Goal: Transaction & Acquisition: Obtain resource

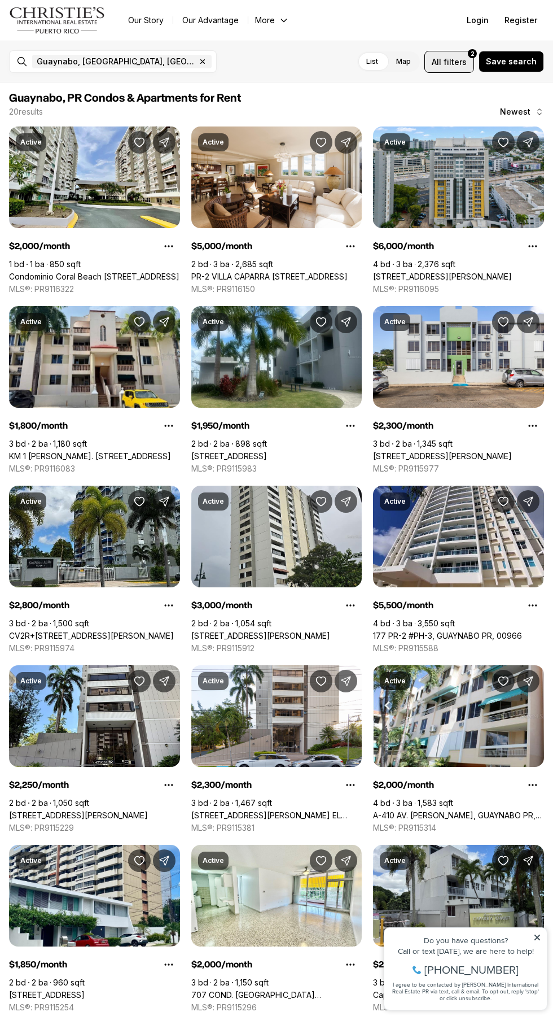
click at [451, 61] on span "filters" at bounding box center [455, 62] width 23 height 12
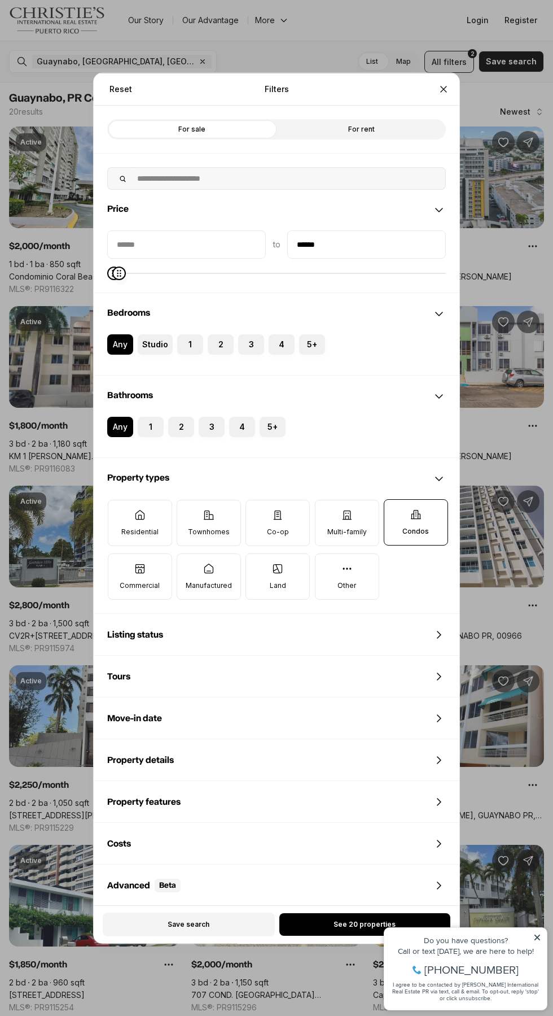
type input "******"
click at [143, 422] on button "1" at bounding box center [143, 421] width 11 height 11
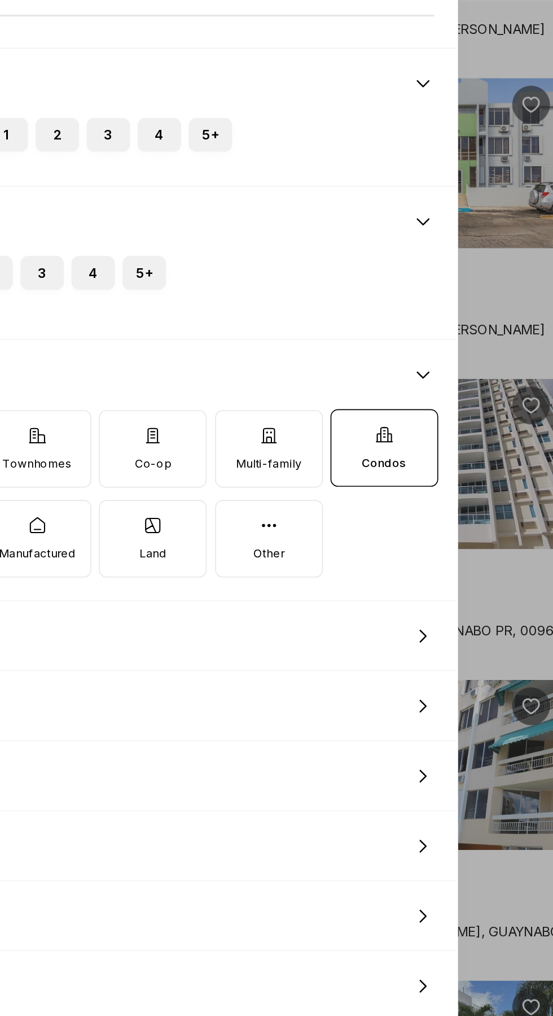
click at [349, 577] on icon at bounding box center [347, 572] width 11 height 11
click at [327, 569] on button "Other" at bounding box center [321, 563] width 11 height 11
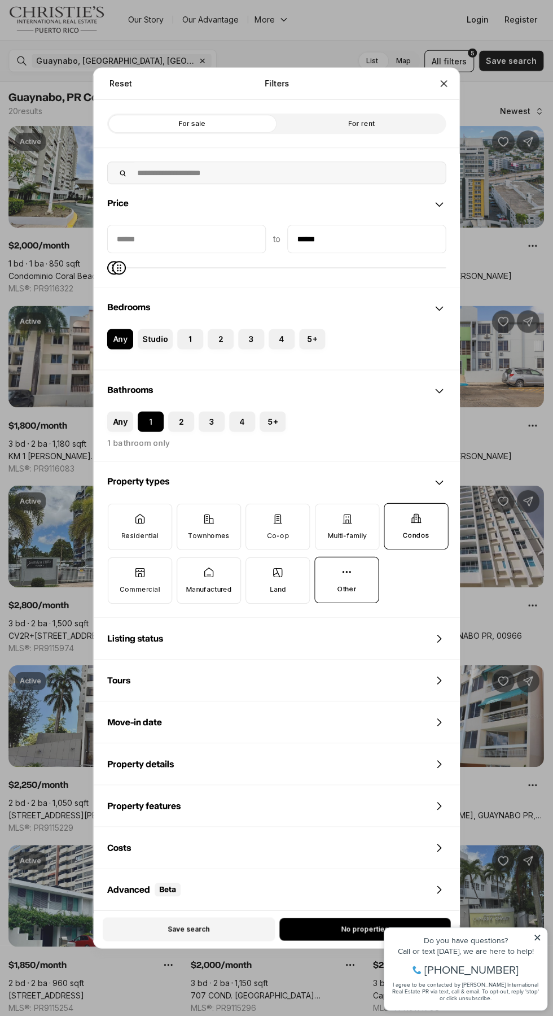
click at [416, 522] on icon at bounding box center [416, 518] width 11 height 11
click at [396, 515] on button "Condos" at bounding box center [390, 509] width 11 height 11
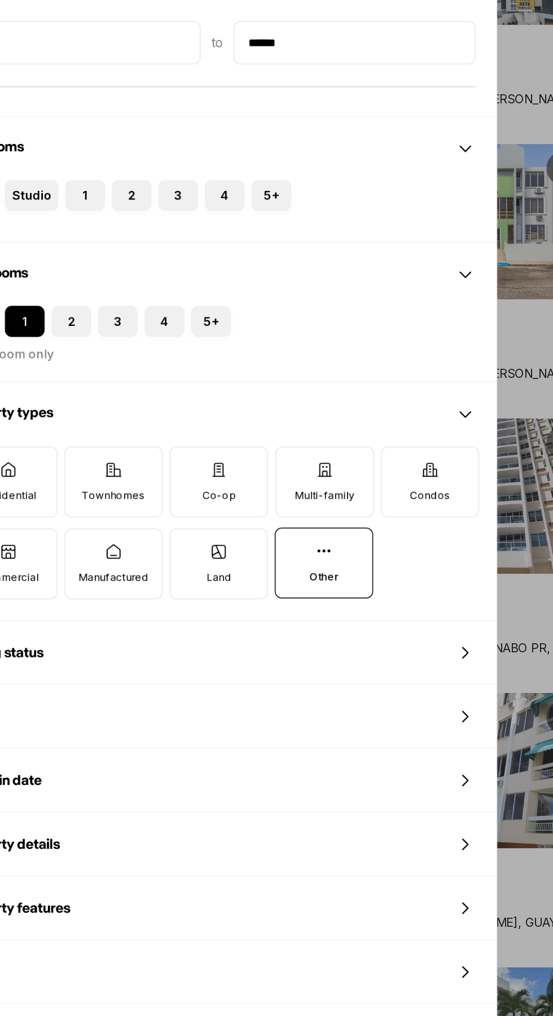
click at [416, 534] on p "Condos" at bounding box center [416, 535] width 27 height 9
click at [396, 516] on button "Condos" at bounding box center [390, 509] width 11 height 11
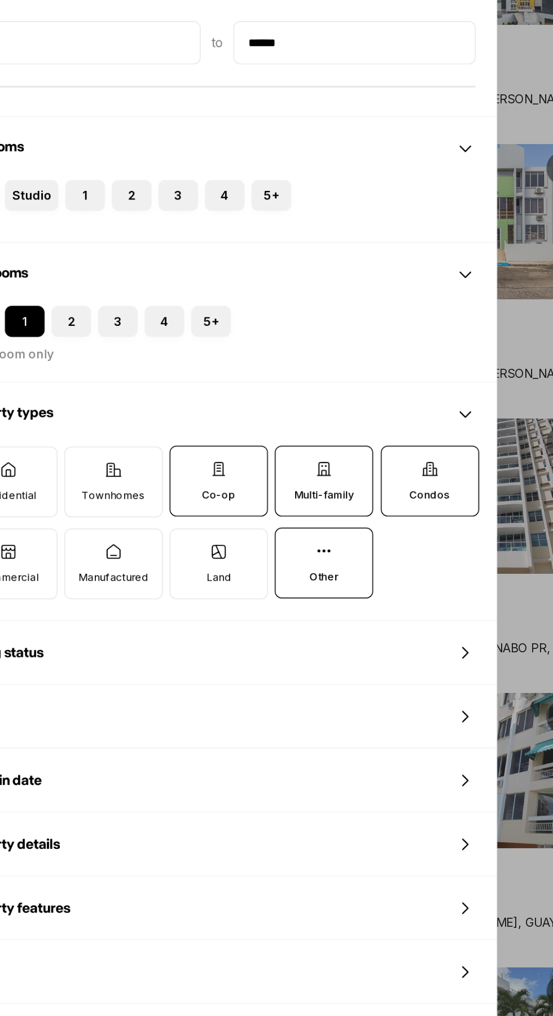
click at [207, 518] on icon at bounding box center [208, 518] width 11 height 11
click at [189, 516] on button "Townhomes" at bounding box center [182, 509] width 11 height 11
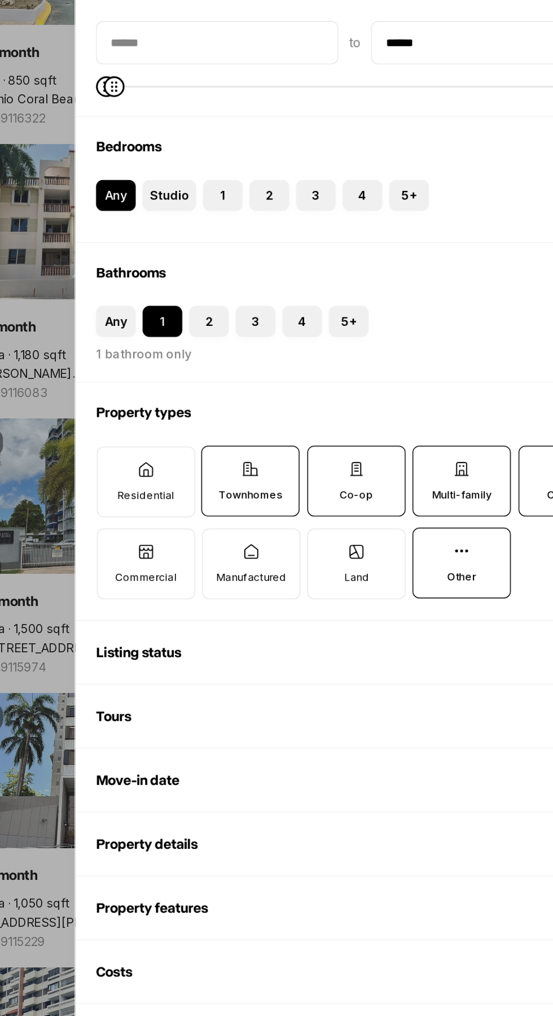
click at [139, 518] on icon at bounding box center [140, 518] width 8 height 9
click at [120, 516] on button "Residential" at bounding box center [113, 509] width 11 height 11
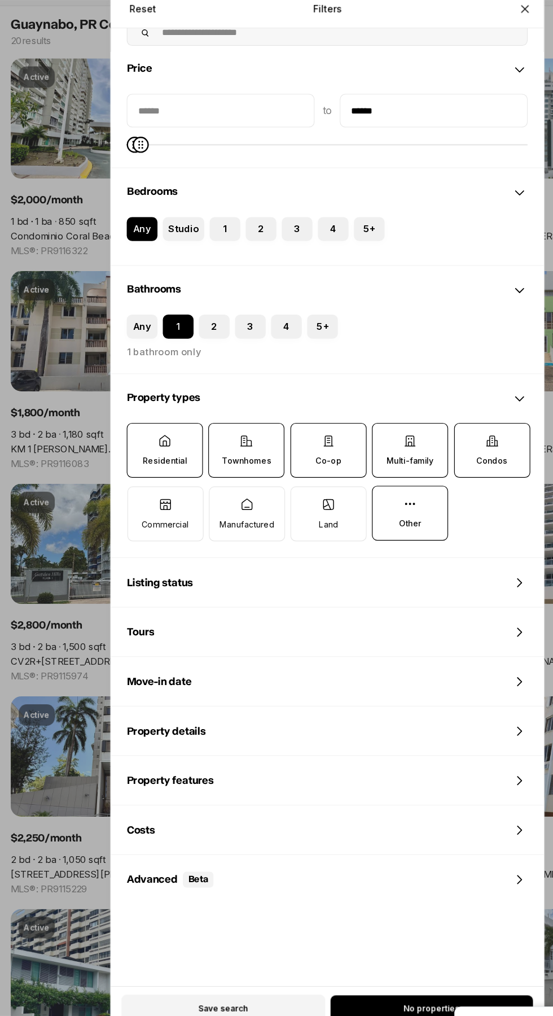
scroll to position [67, 0]
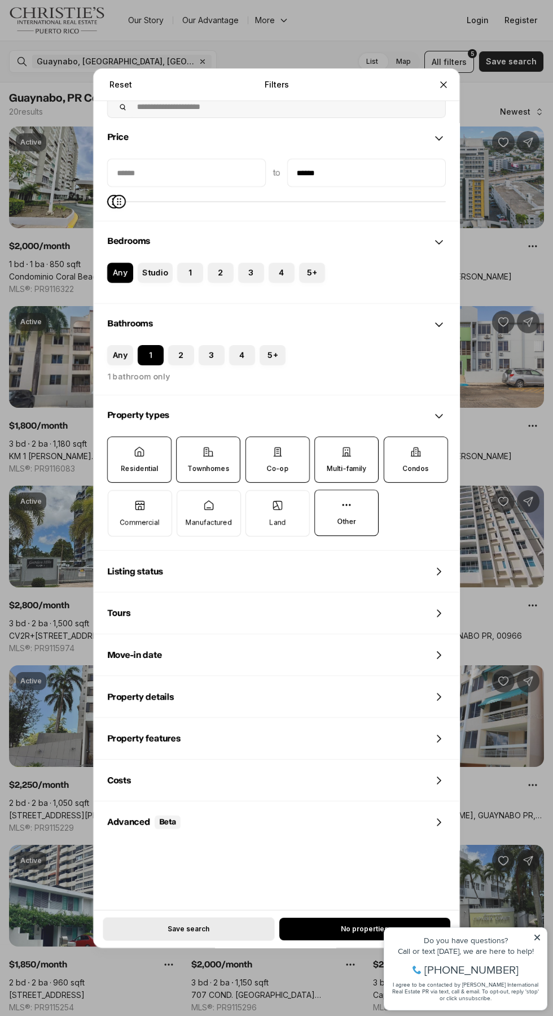
click at [223, 934] on button "Save search" at bounding box center [189, 929] width 172 height 24
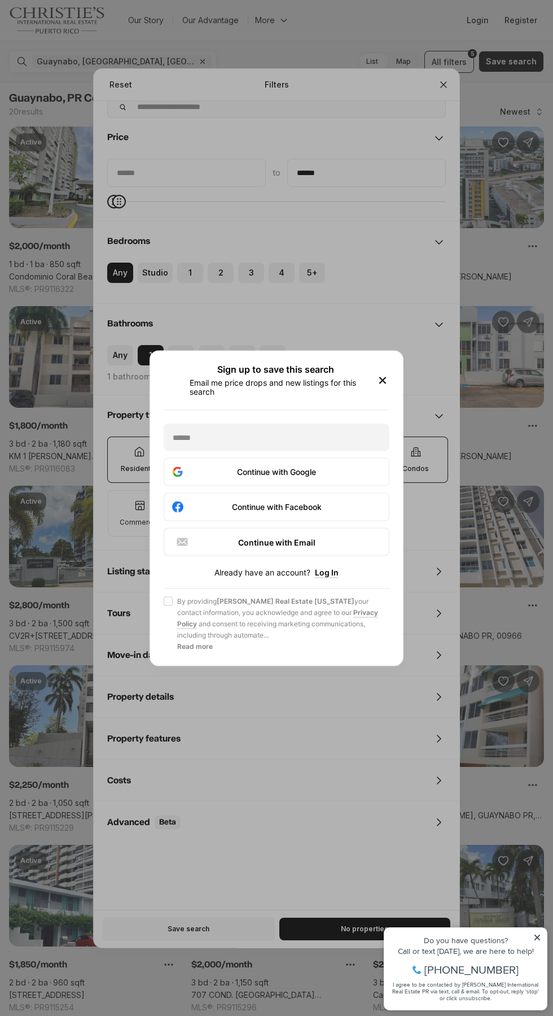
click at [329, 936] on div "Sign up to save this search Email me price drops and new listings for this sear…" at bounding box center [276, 508] width 553 height 1016
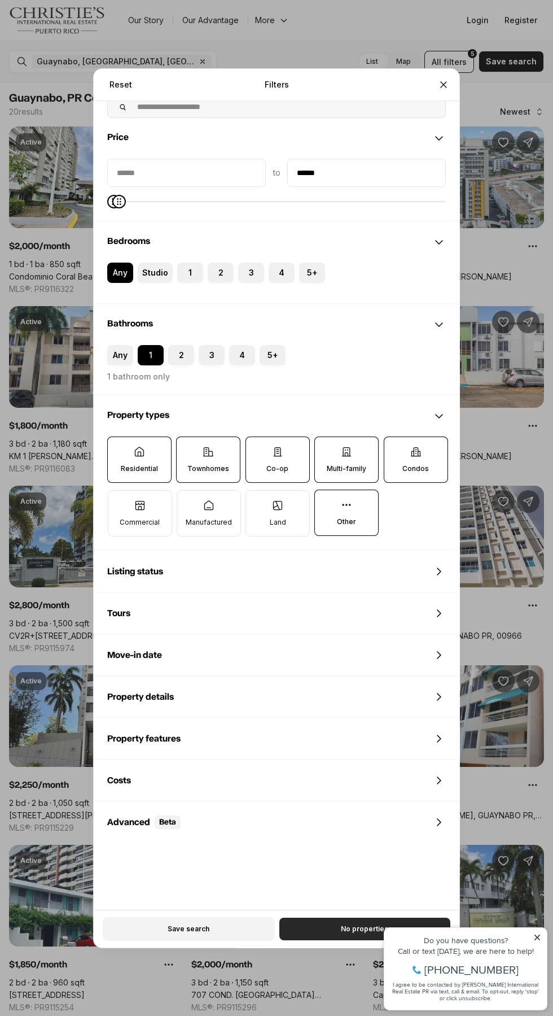
click at [347, 937] on button "No properties" at bounding box center [365, 929] width 171 height 23
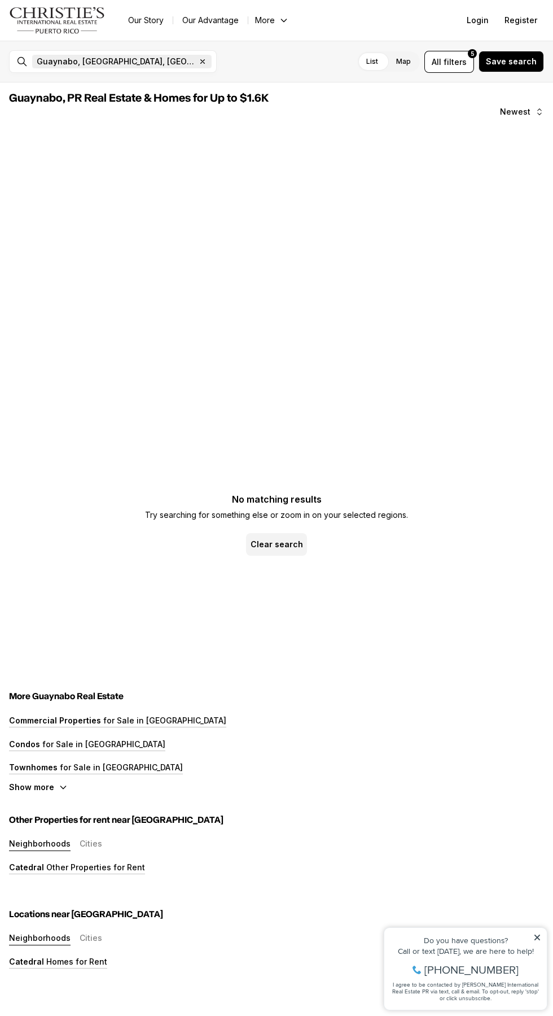
click at [115, 56] on span "Guaynabo, PR, US Remove Guaynabo, PR, US" at bounding box center [122, 62] width 180 height 14
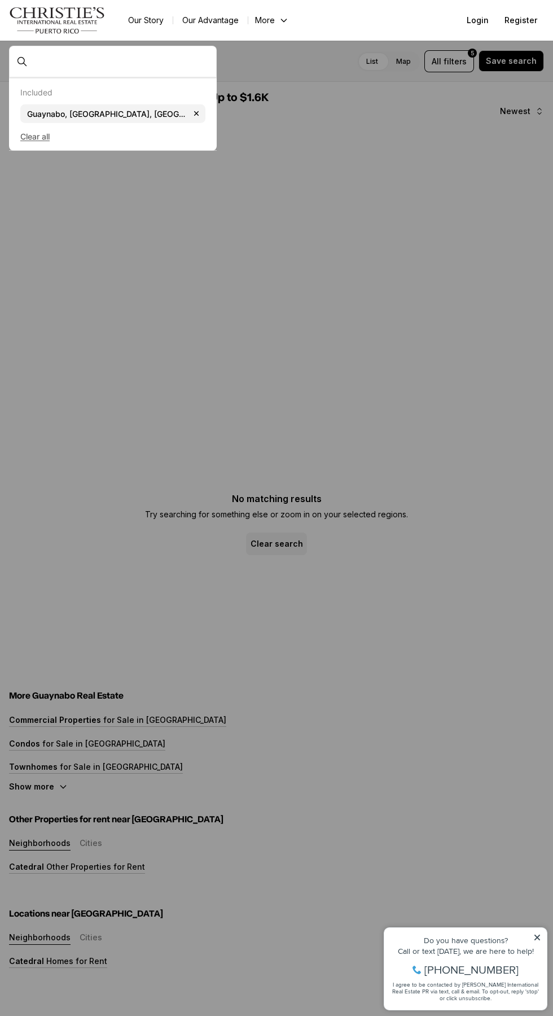
click at [55, 134] on button "Clear all" at bounding box center [112, 137] width 185 height 18
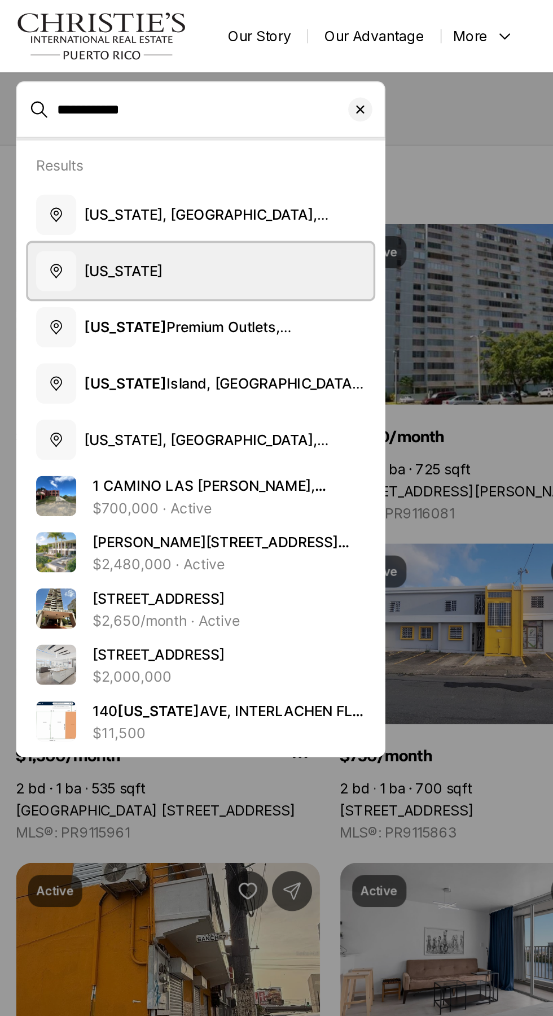
click at [85, 157] on span "Puerto Rico" at bounding box center [69, 151] width 44 height 11
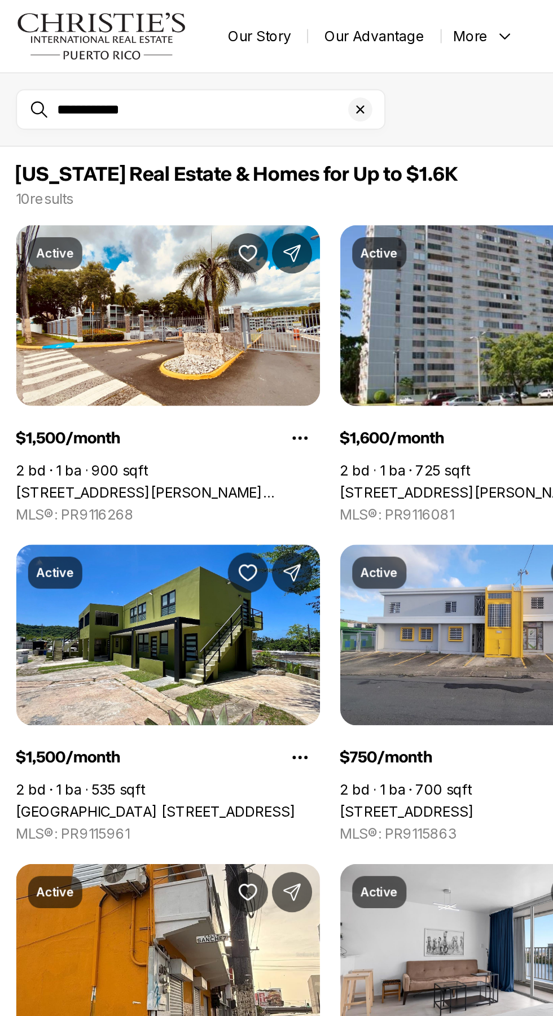
type input "**********"
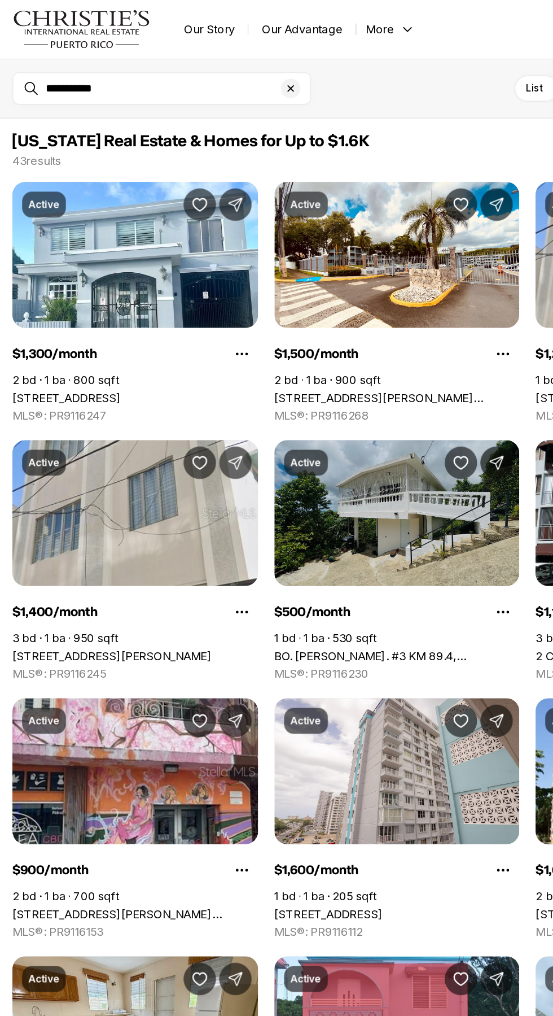
click at [246, 451] on link "BO. CANDELERO ARRIBA CARR. #3 KM 89.4, HUMACAO PR, 00791" at bounding box center [276, 456] width 171 height 10
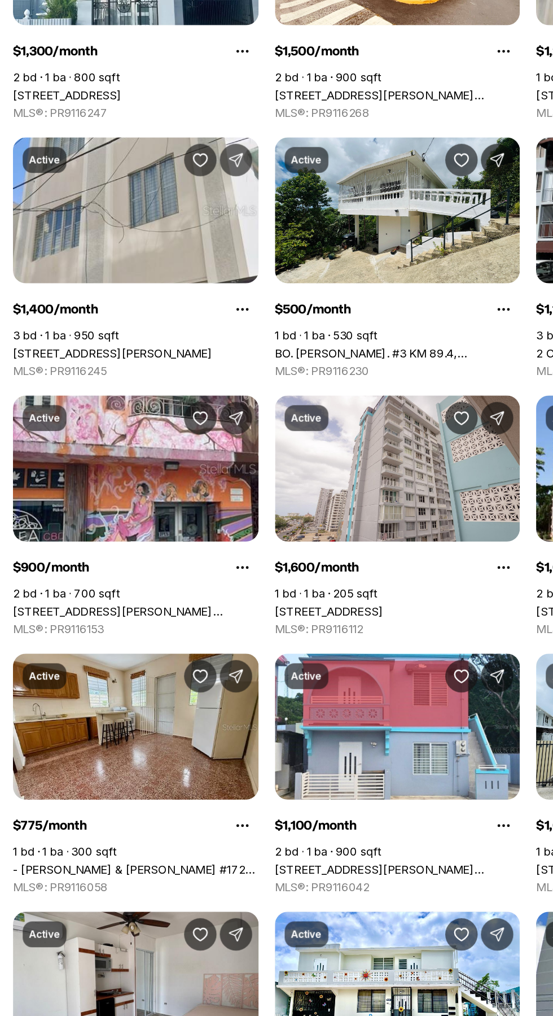
scroll to position [63, 0]
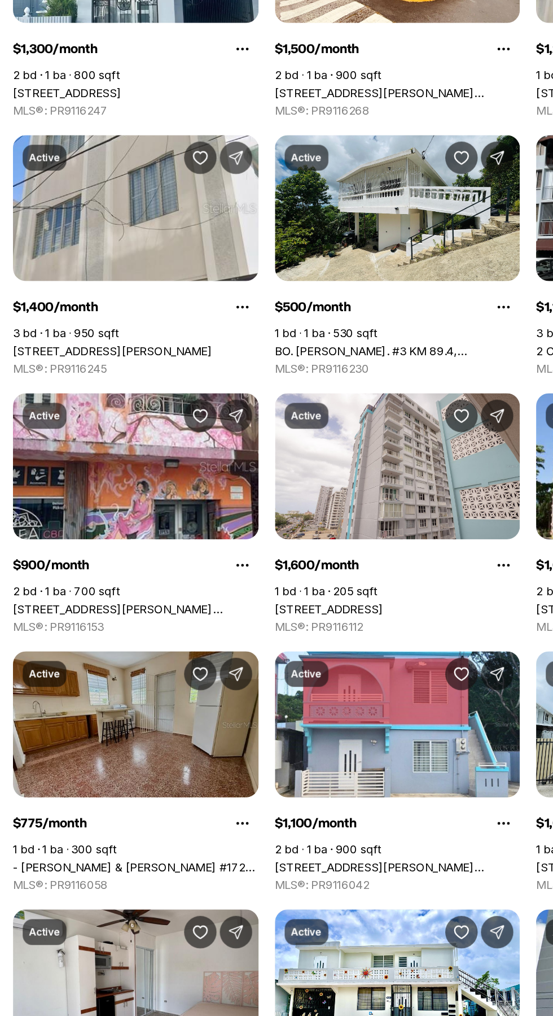
click at [135, 748] on link "- [PERSON_NAME] & [PERSON_NAME] #1720, [GEOGRAPHIC_DATA][PERSON_NAME], 00921" at bounding box center [94, 753] width 171 height 10
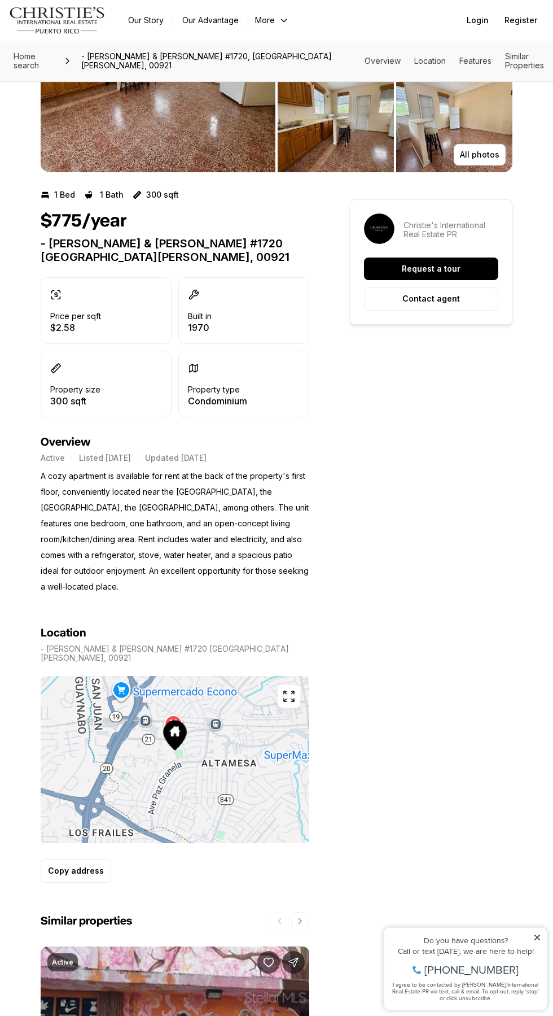
scroll to position [206, 0]
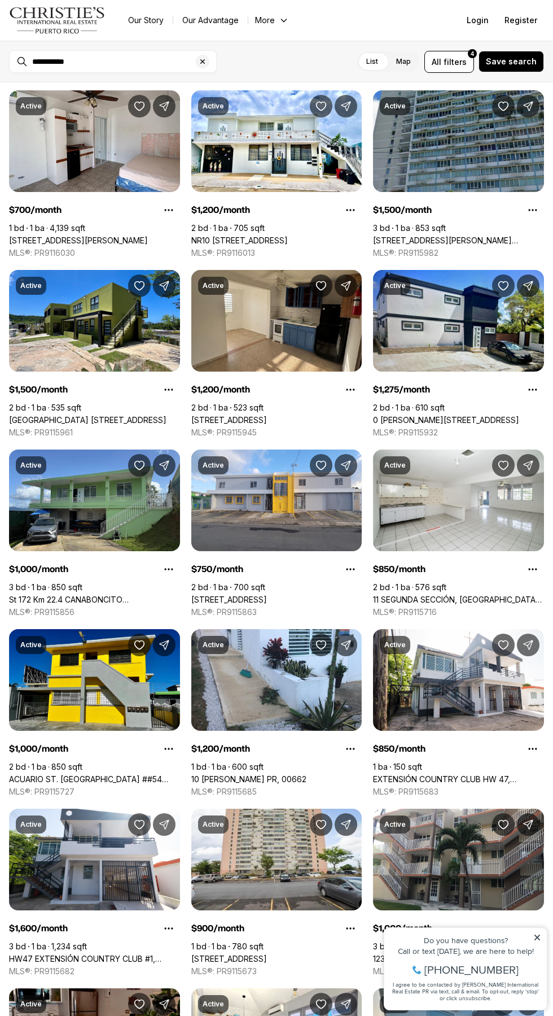
scroll to position [755, 0]
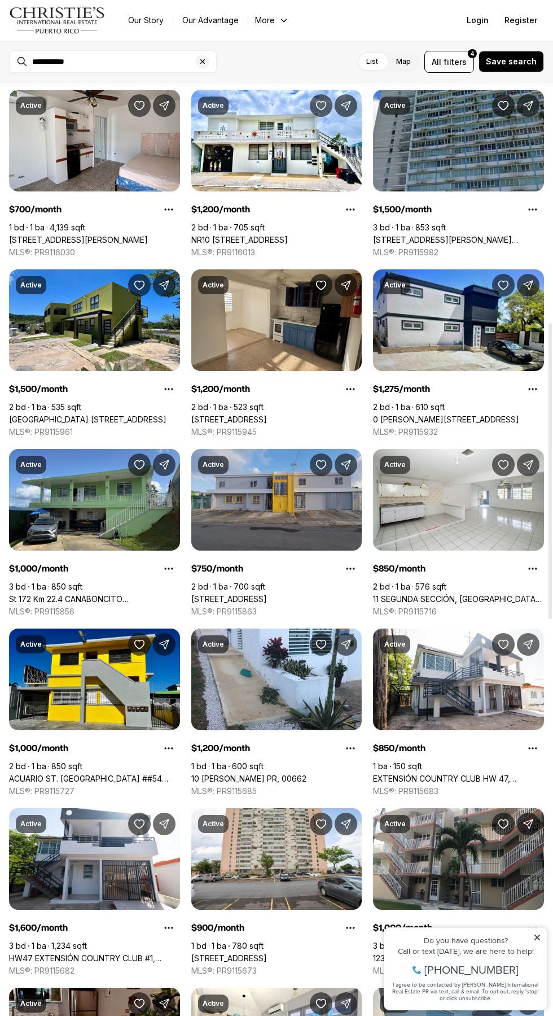
click at [267, 594] on link "[STREET_ADDRESS]" at bounding box center [229, 599] width 76 height 10
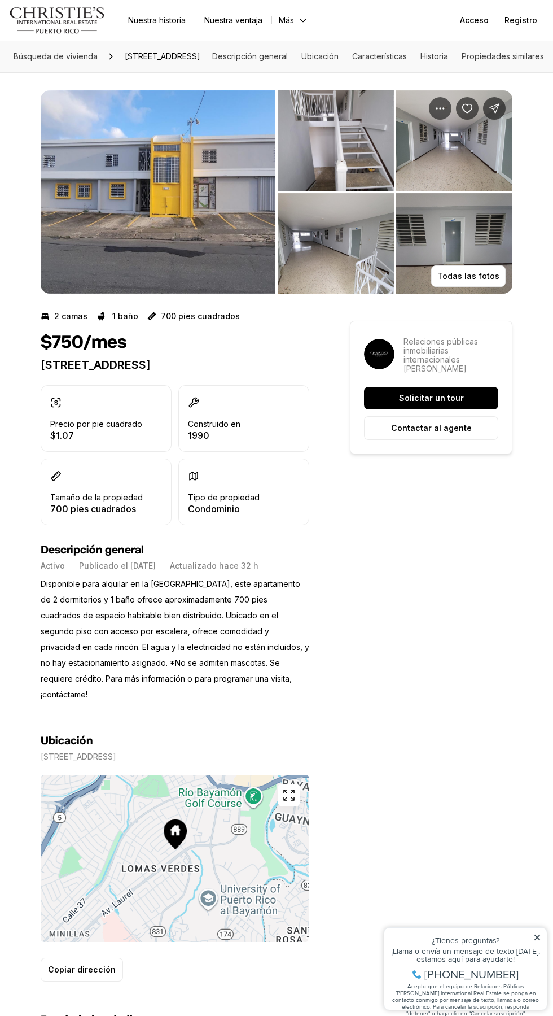
click at [193, 224] on img "Ver galería de imágenes" at bounding box center [158, 191] width 235 height 203
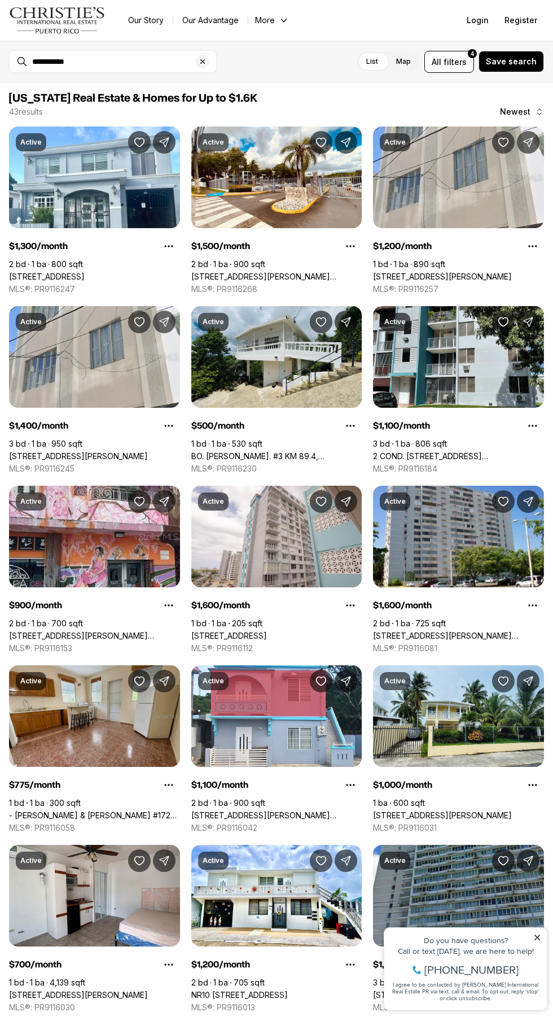
scroll to position [755, 0]
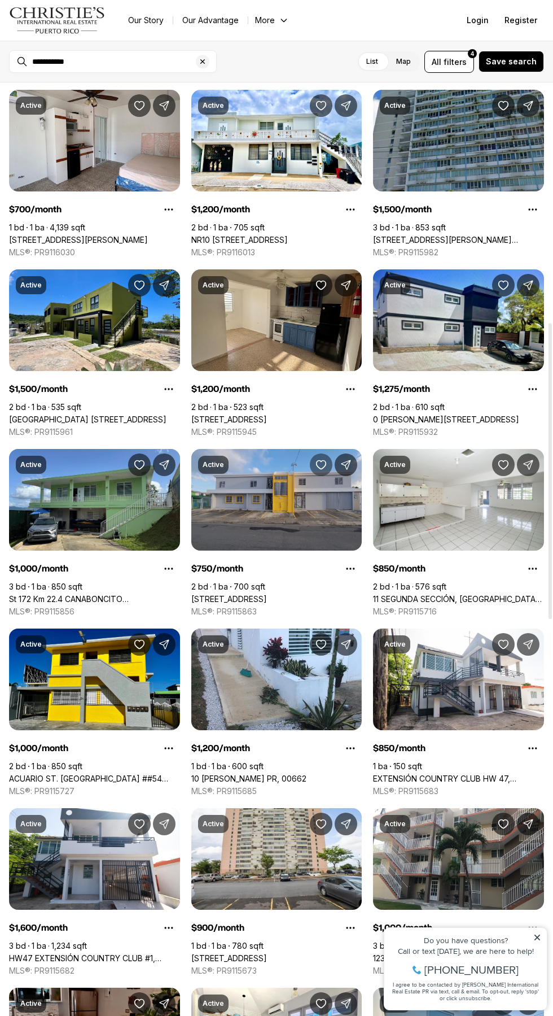
click at [317, 463] on icon "Save Property: 2A3 AVE LAUREL (APT#7)" at bounding box center [322, 465] width 10 height 8
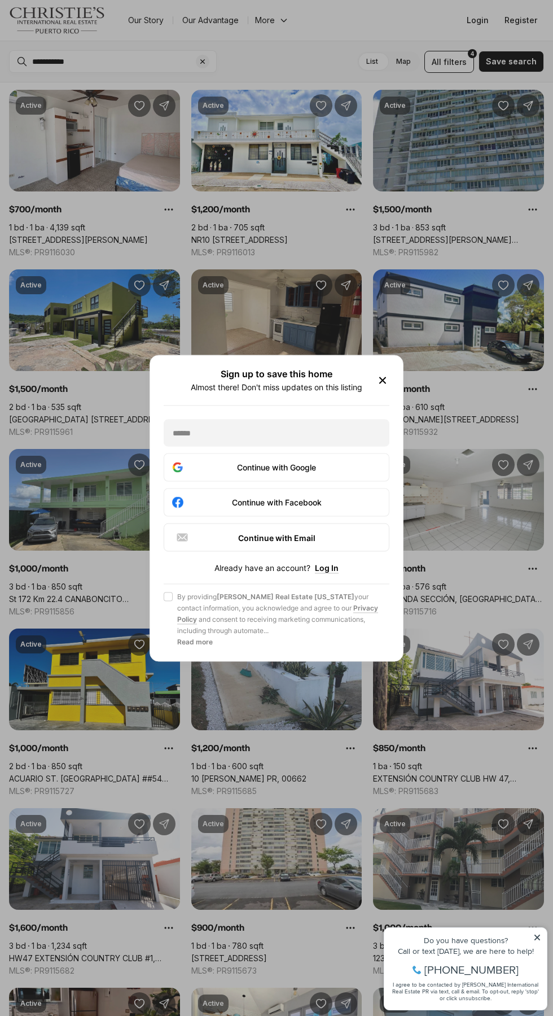
click at [452, 418] on div "Sign up to save this home Almost there! Don't miss updates on this listing Cont…" at bounding box center [276, 508] width 553 height 1016
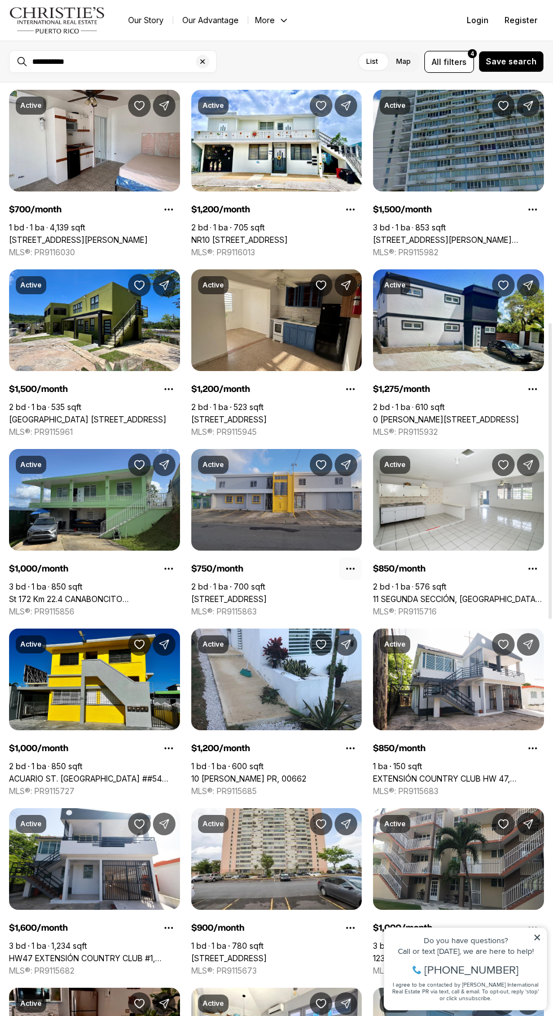
click at [341, 567] on button "Property options" at bounding box center [350, 568] width 23 height 23
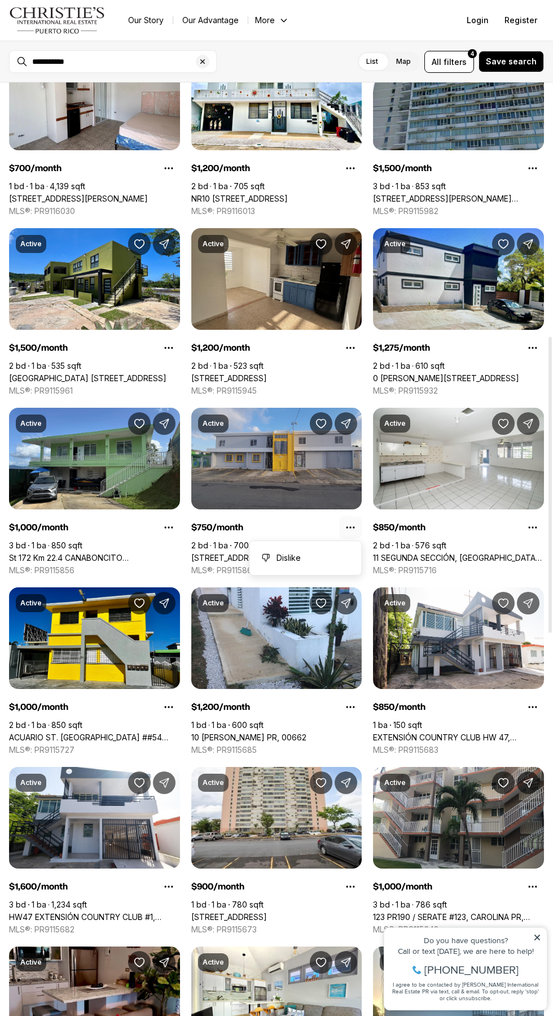
scroll to position [800, 0]
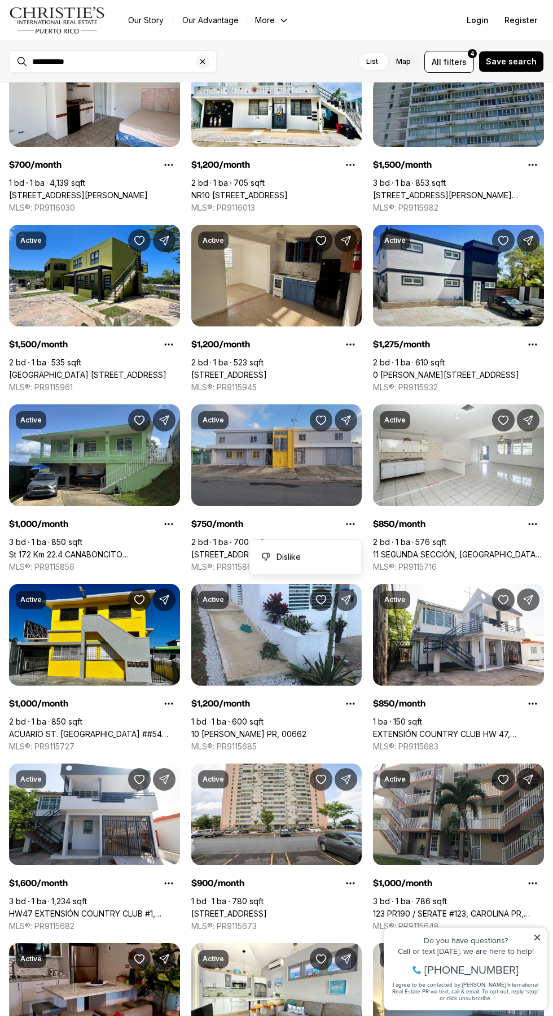
click at [267, 549] on link "2A3 AVE LAUREL (APT#7), BAYAMON PR, 00956" at bounding box center [229, 554] width 76 height 10
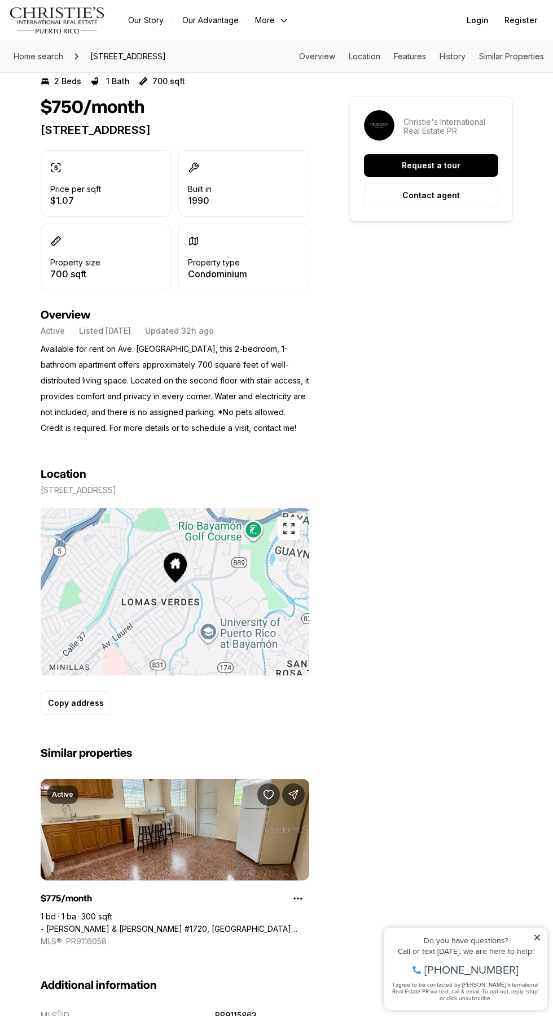
scroll to position [269, 0]
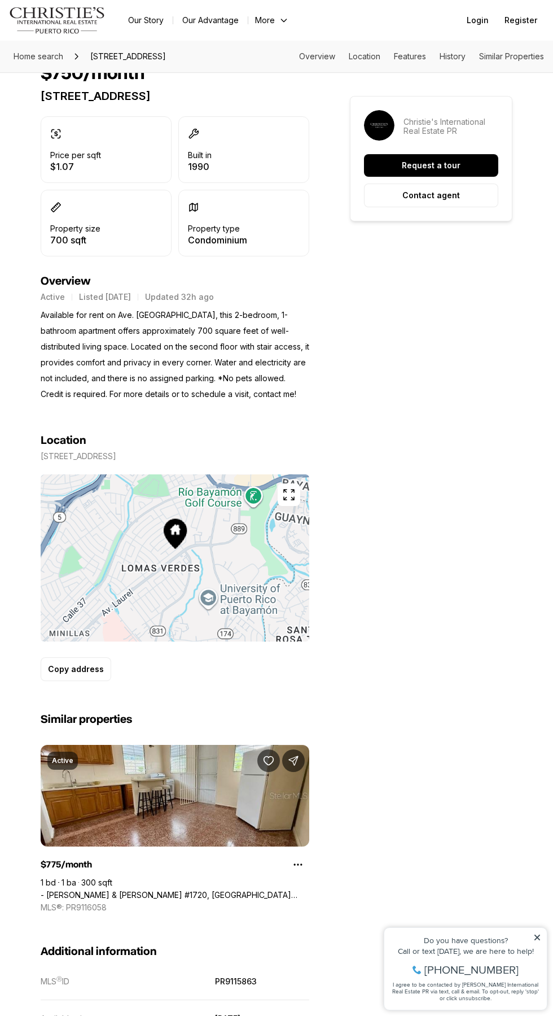
click at [279, 503] on button "button" at bounding box center [289, 494] width 23 height 23
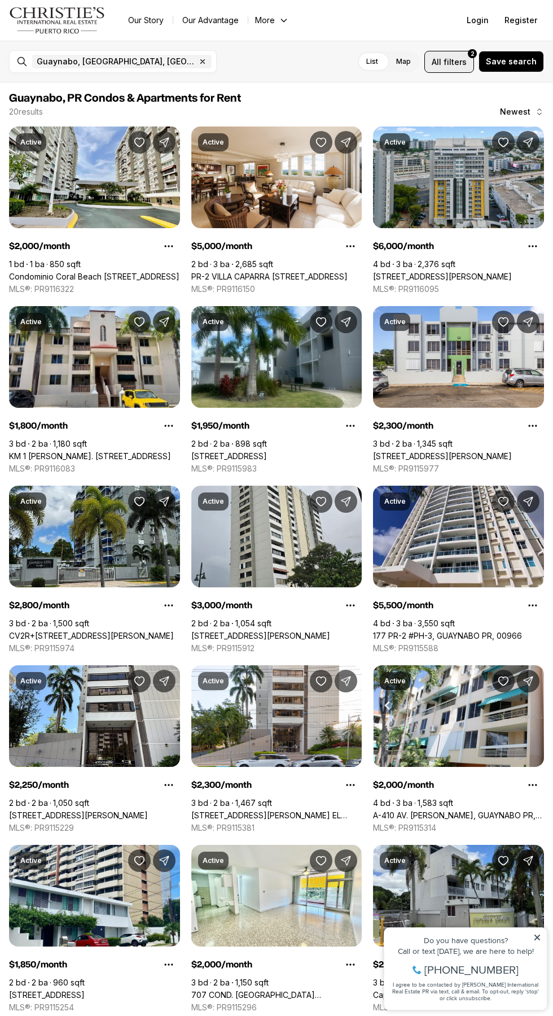
click at [459, 62] on span "filters" at bounding box center [455, 62] width 23 height 12
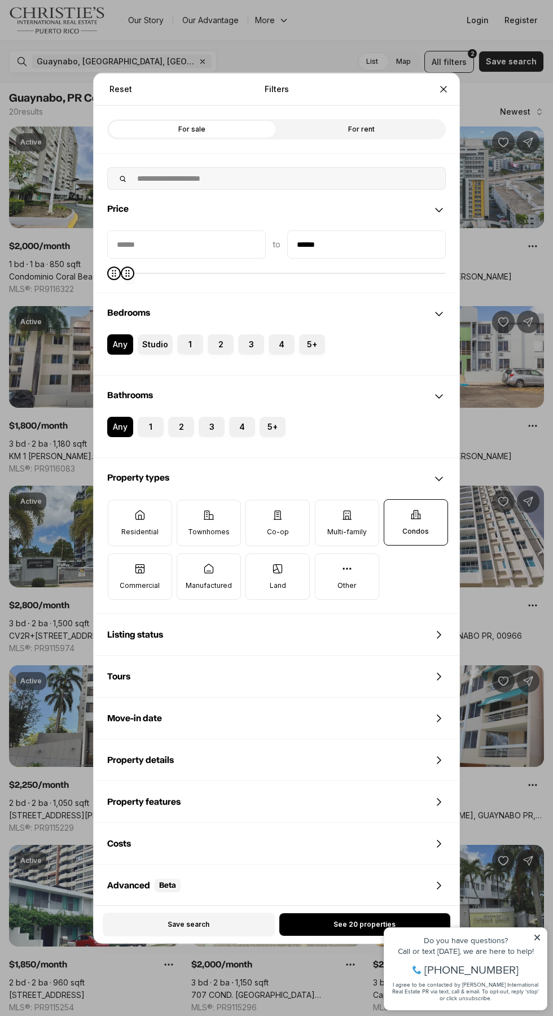
type input "******"
click at [347, 514] on icon at bounding box center [347, 514] width 11 height 11
click at [327, 511] on button "Multi-family" at bounding box center [321, 505] width 11 height 11
click at [278, 517] on icon at bounding box center [277, 514] width 11 height 11
click at [258, 511] on button "Co-op" at bounding box center [251, 505] width 11 height 11
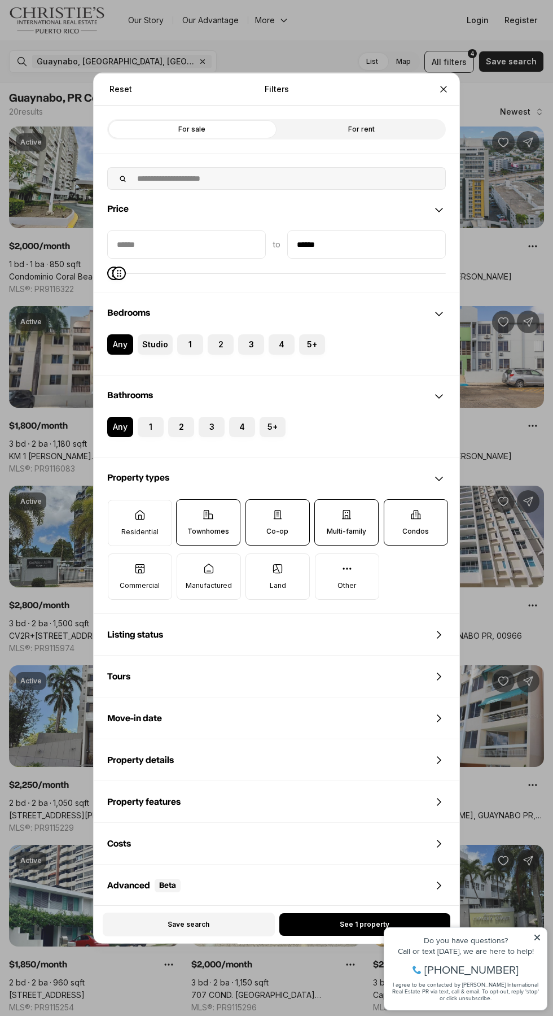
click at [145, 513] on icon at bounding box center [139, 514] width 11 height 11
click at [120, 511] on button "Residential" at bounding box center [113, 505] width 11 height 11
click at [354, 921] on span "See 1 property" at bounding box center [365, 924] width 50 height 9
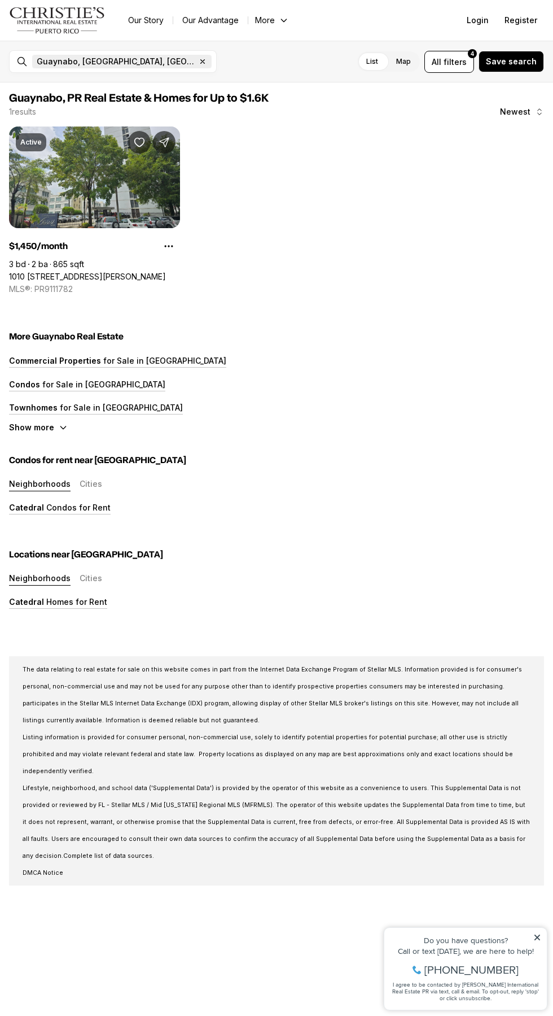
click at [198, 61] on icon "button" at bounding box center [202, 61] width 9 height 9
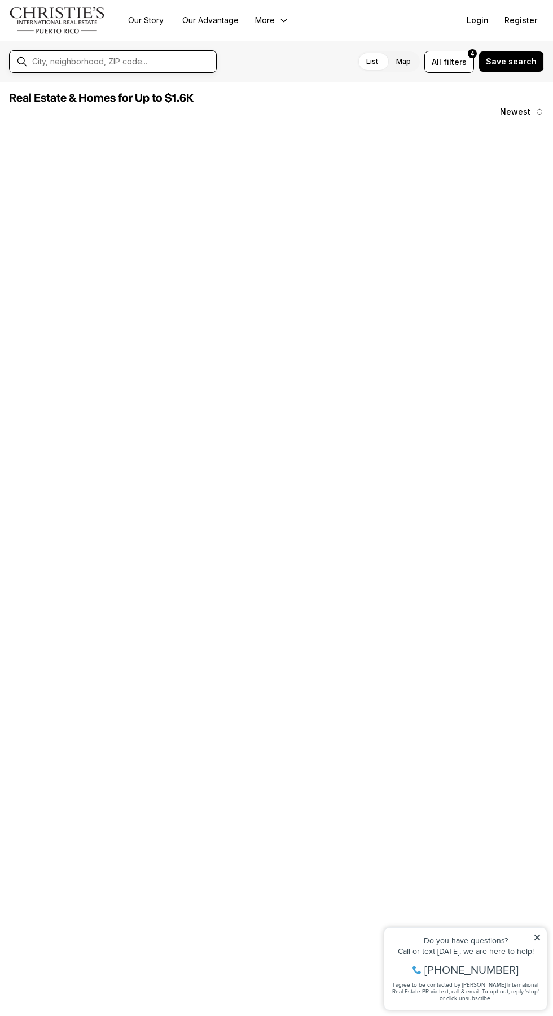
click at [165, 59] on input "text" at bounding box center [122, 61] width 180 height 9
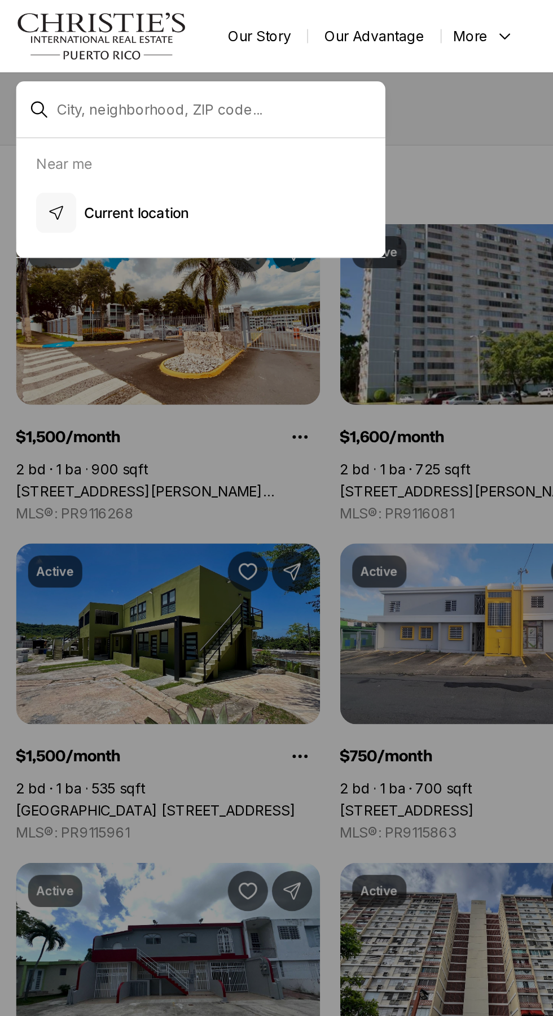
type input "**********"
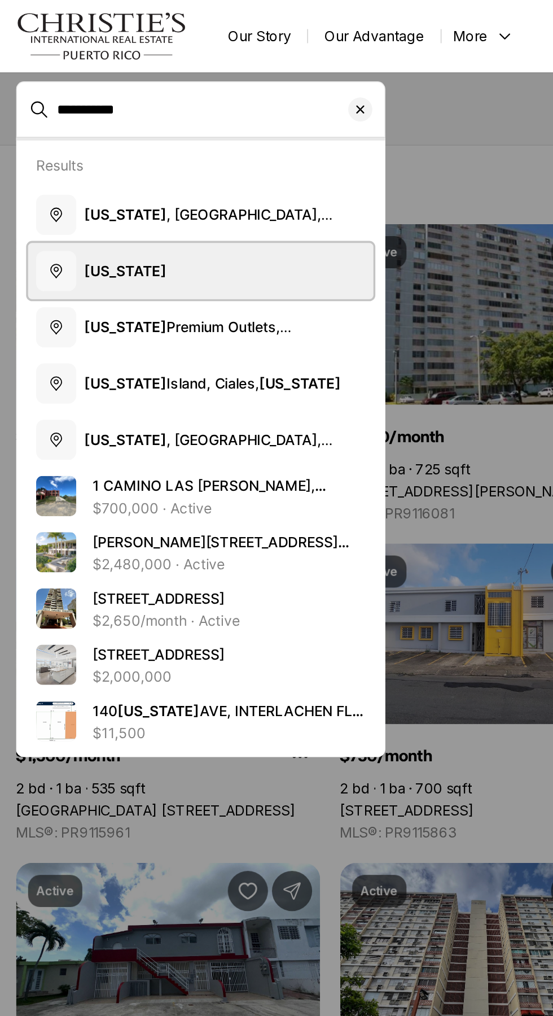
click at [79, 149] on b "Puerto Rico" at bounding box center [70, 152] width 46 height 10
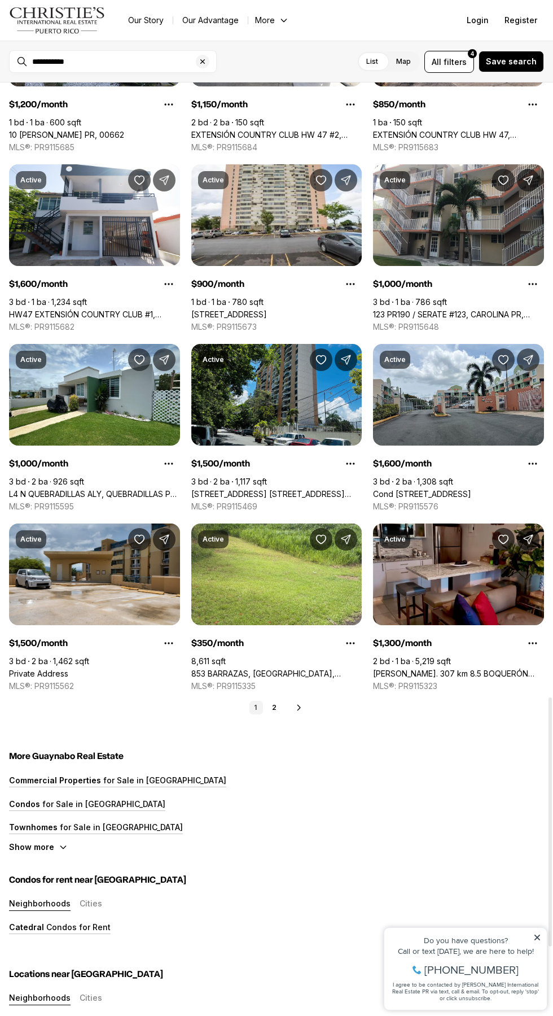
scroll to position [2300, 0]
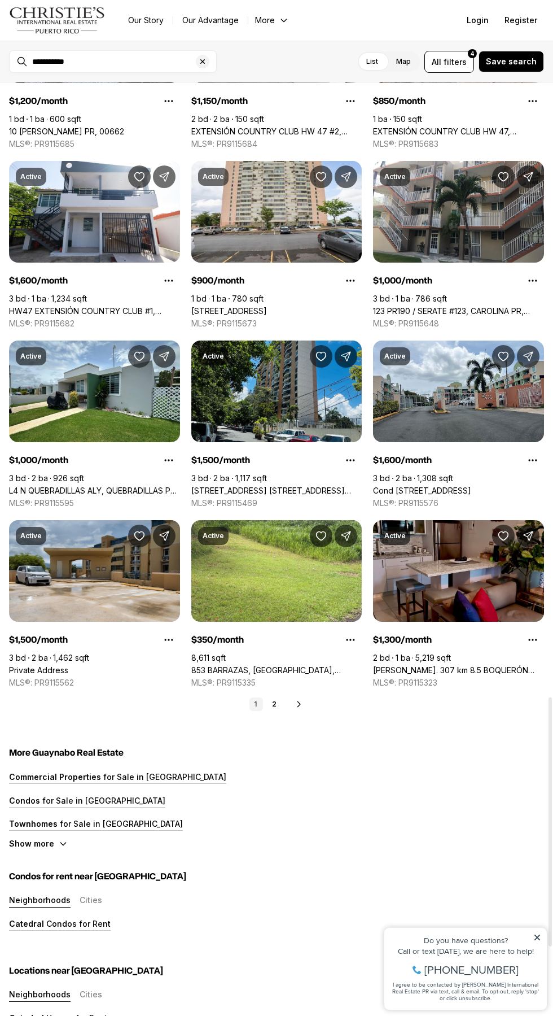
click at [256, 704] on link "1" at bounding box center [257, 704] width 14 height 14
click at [299, 704] on icon at bounding box center [299, 704] width 9 height 9
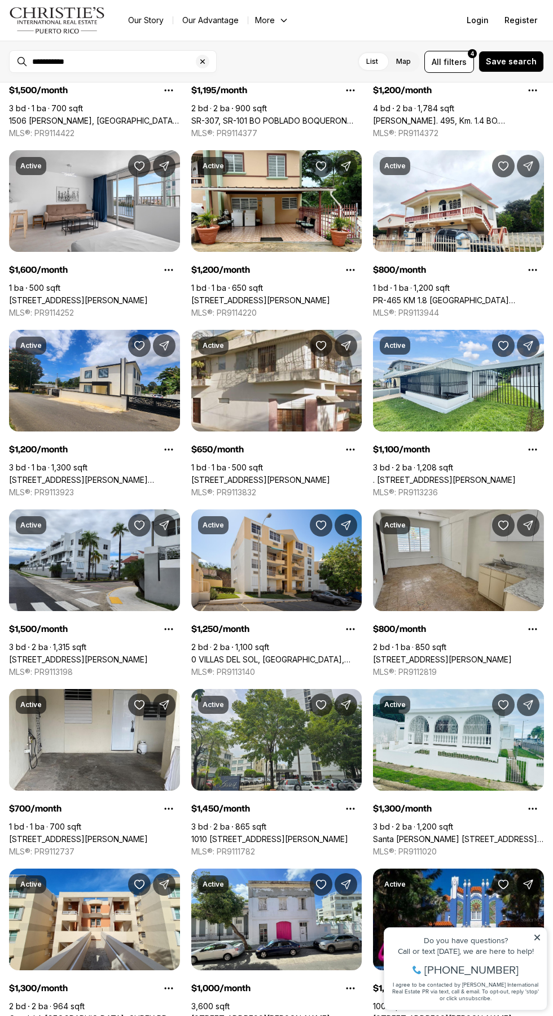
scroll to position [1055, 0]
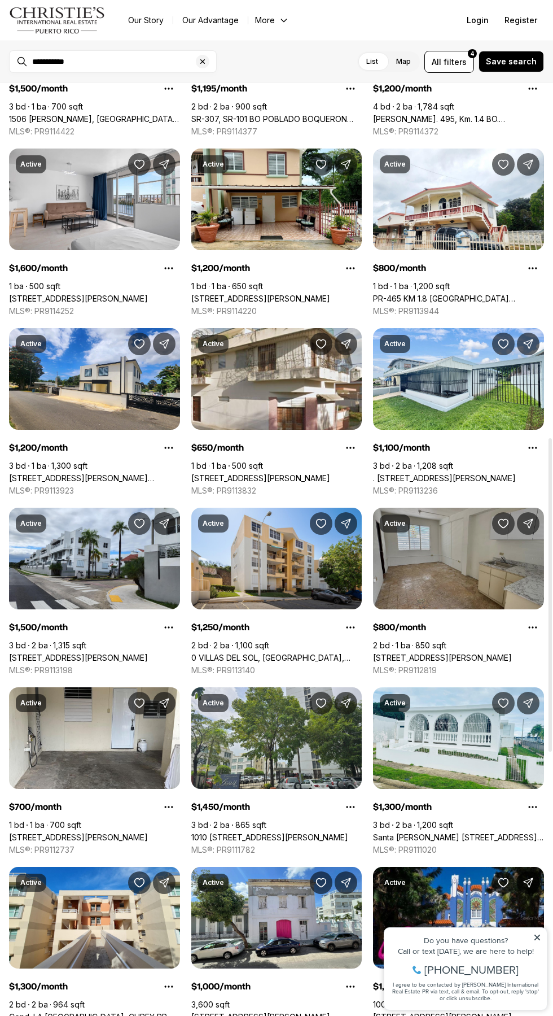
click at [463, 653] on link "502 ANTILLAS #202, SAN JUAN PR, 00920" at bounding box center [442, 658] width 139 height 10
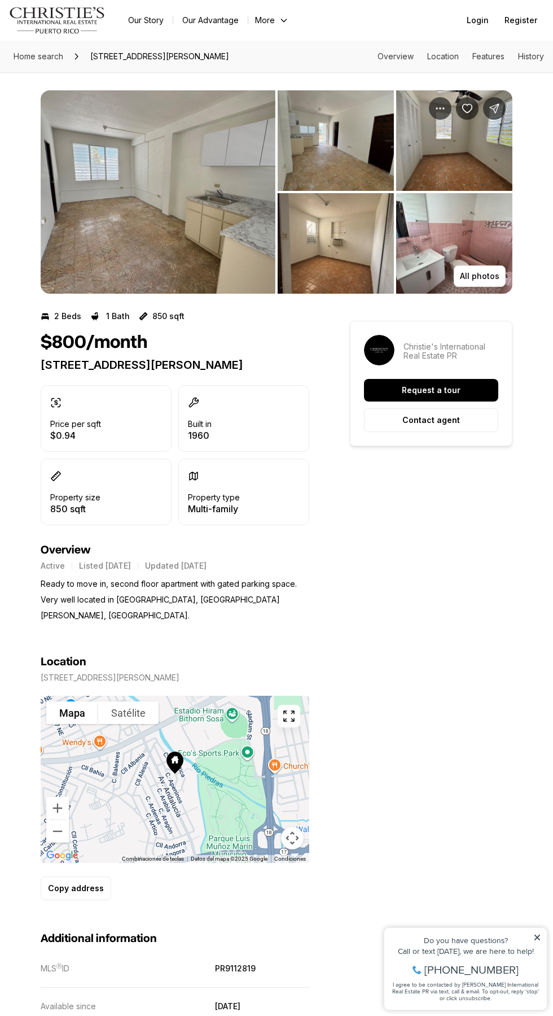
click at [282, 696] on div at bounding box center [175, 779] width 269 height 167
click at [290, 709] on icon "button" at bounding box center [289, 716] width 14 height 14
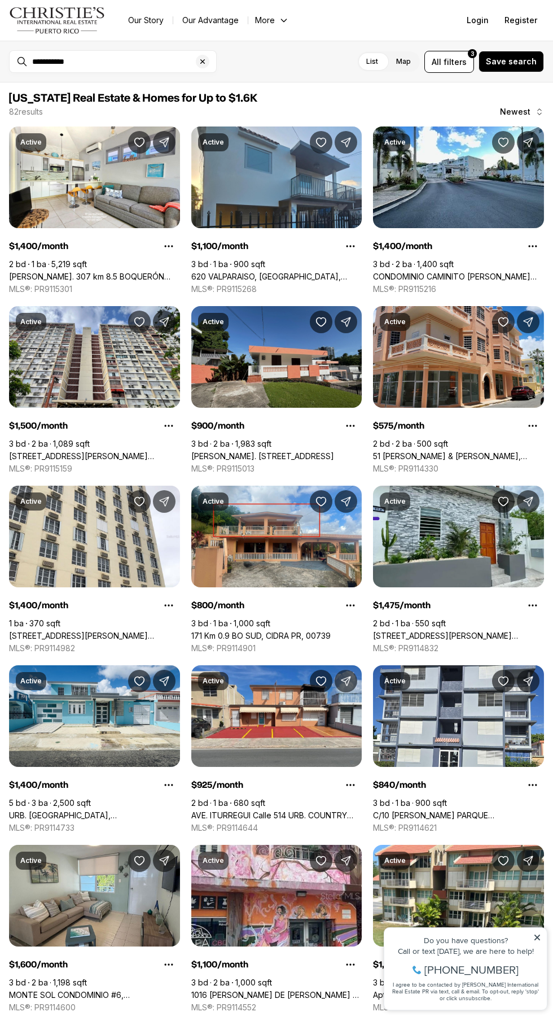
click at [287, 451] on link "[PERSON_NAME]. [STREET_ADDRESS]" at bounding box center [262, 456] width 143 height 10
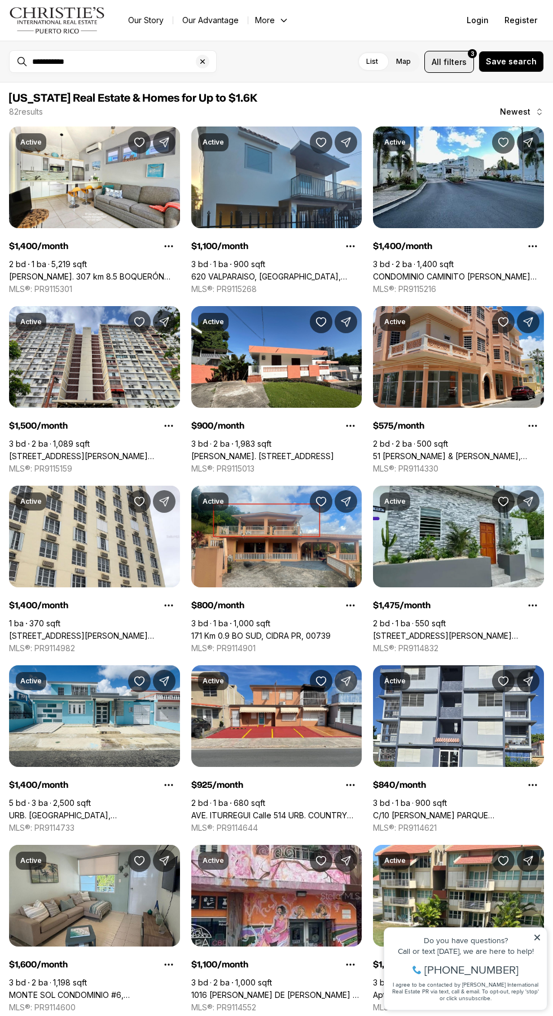
click at [460, 60] on span "filters" at bounding box center [455, 62] width 23 height 12
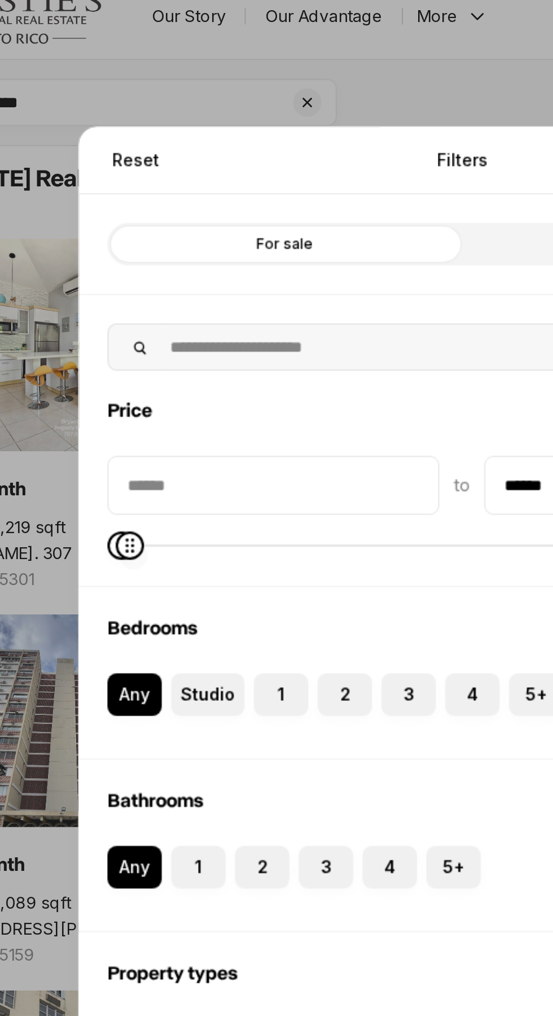
type input "******"
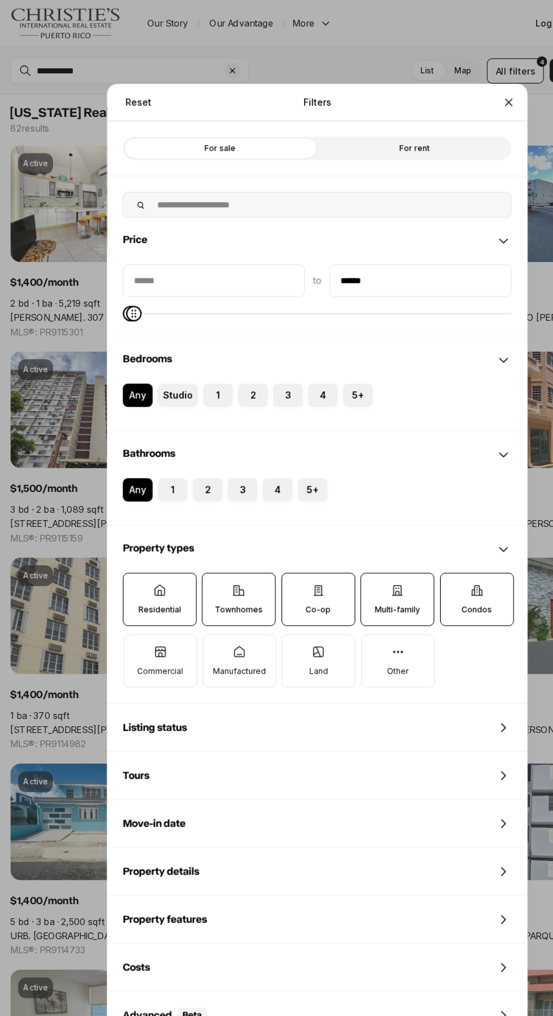
click at [146, 340] on button "Studio" at bounding box center [143, 339] width 11 height 11
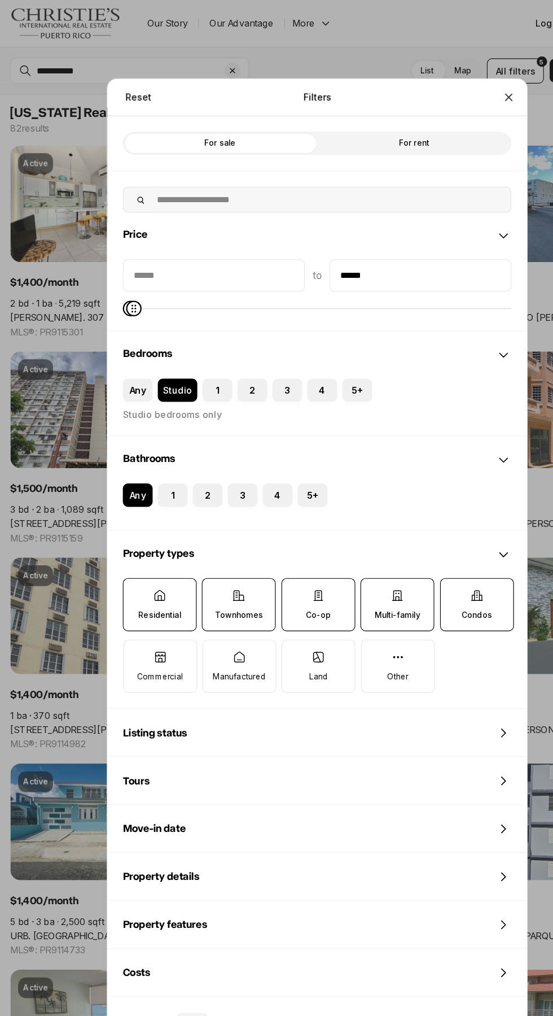
scroll to position [69, 0]
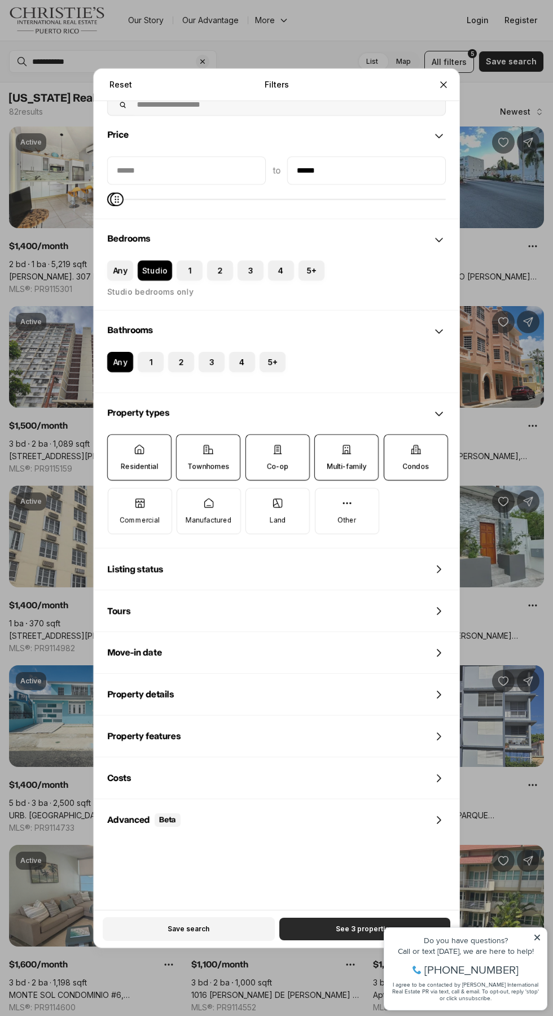
click at [356, 928] on span "See 3 properties" at bounding box center [365, 928] width 58 height 9
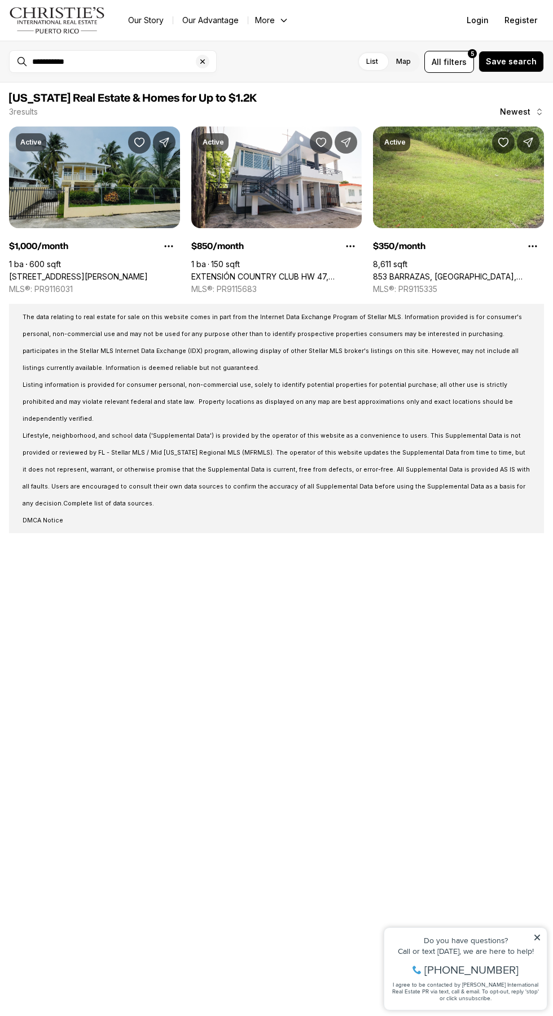
click at [109, 272] on link "[STREET_ADDRESS][PERSON_NAME]" at bounding box center [78, 277] width 139 height 10
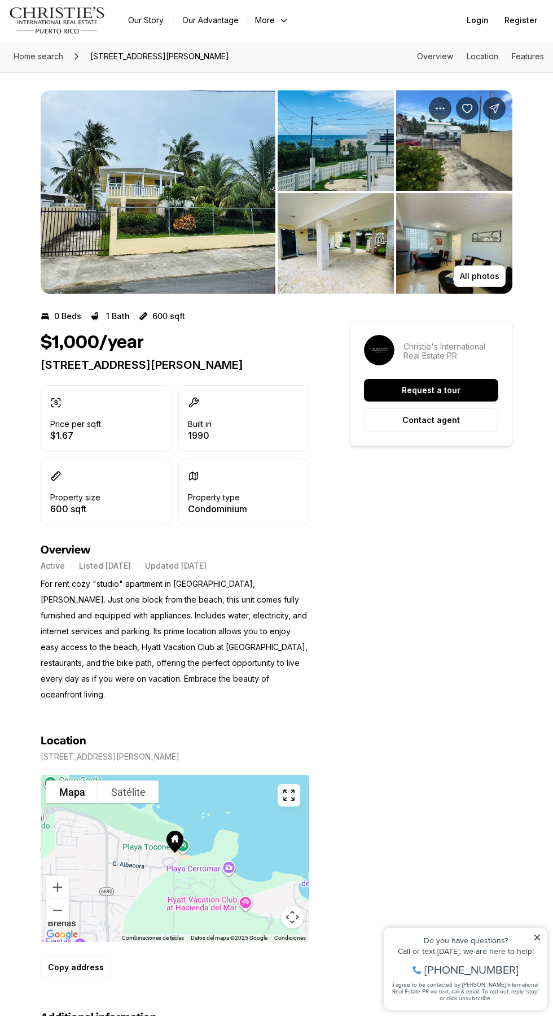
click at [299, 805] on div at bounding box center [175, 858] width 269 height 167
click at [285, 793] on icon "button" at bounding box center [289, 795] width 14 height 14
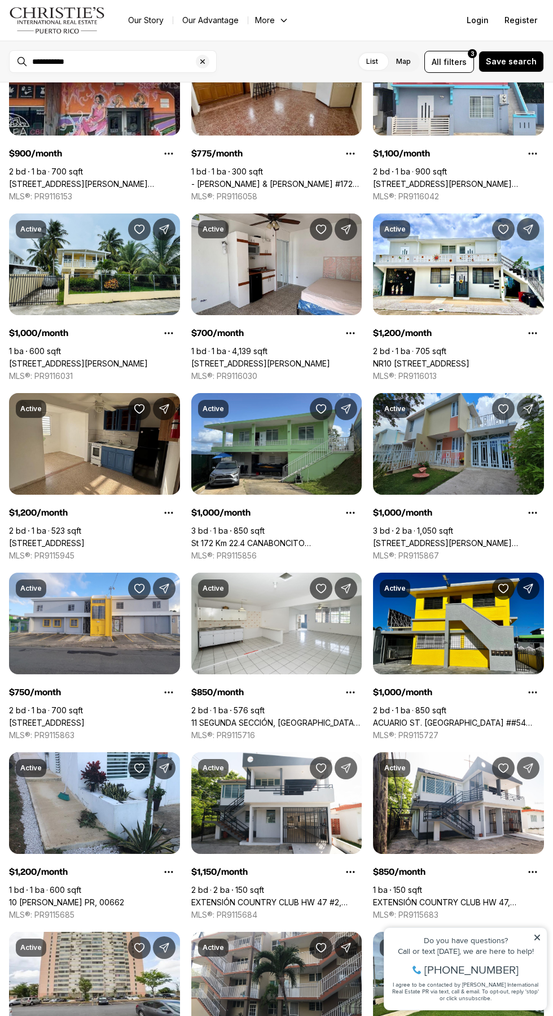
scroll to position [285, 0]
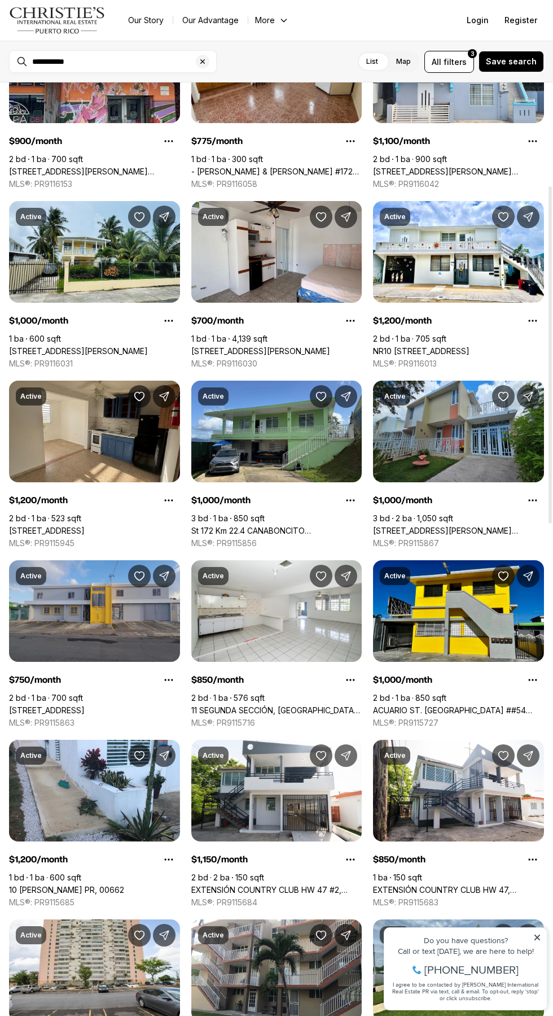
click at [85, 705] on link "[STREET_ADDRESS]" at bounding box center [47, 710] width 76 height 10
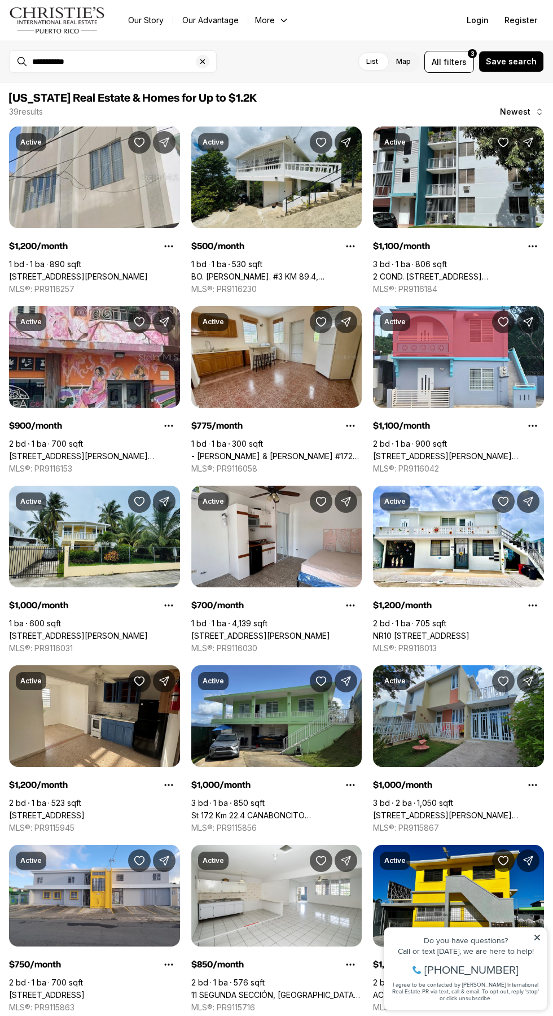
scroll to position [285, 0]
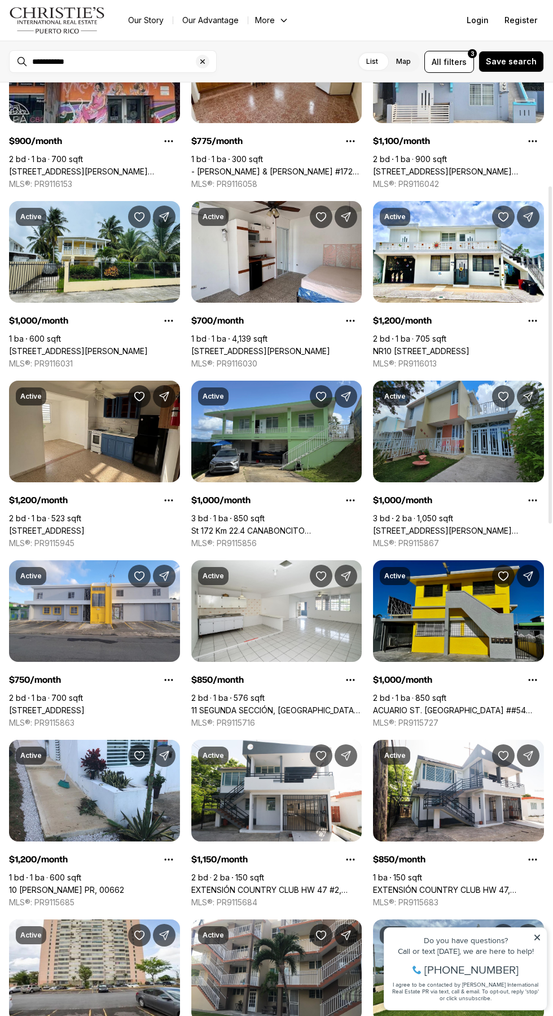
click at [477, 705] on link "ACUARIO ST. [GEOGRAPHIC_DATA] ##54 APT. #1, CAROLINA PR, 00979" at bounding box center [458, 710] width 171 height 10
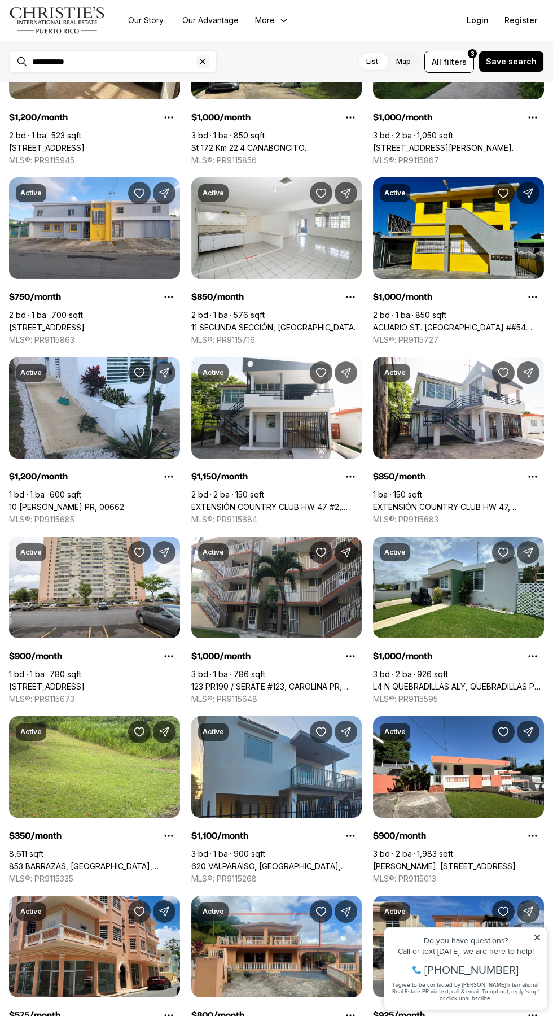
scroll to position [693, 0]
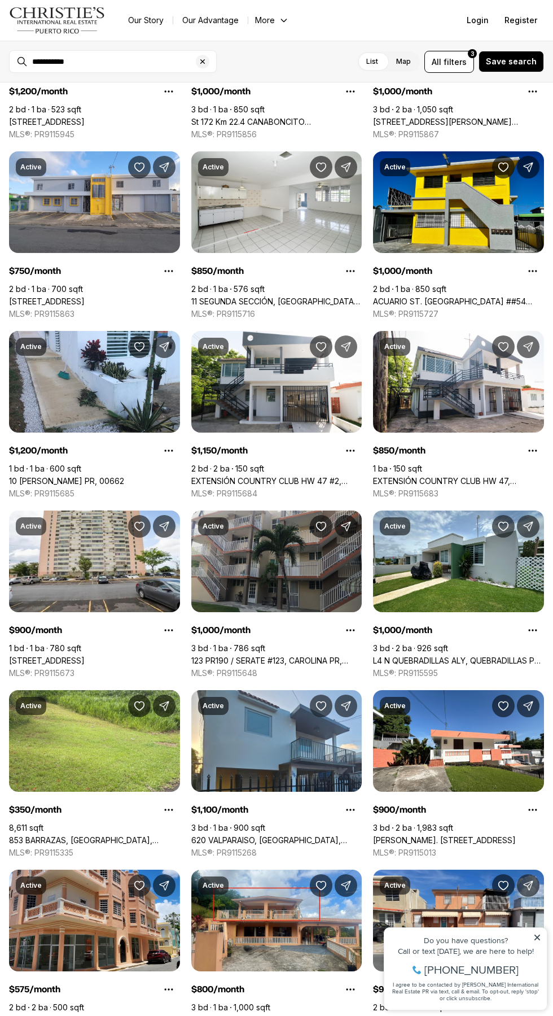
click at [308, 656] on link "123 PR190 / SERATE #123, CAROLINA PR, 00982" at bounding box center [276, 661] width 171 height 10
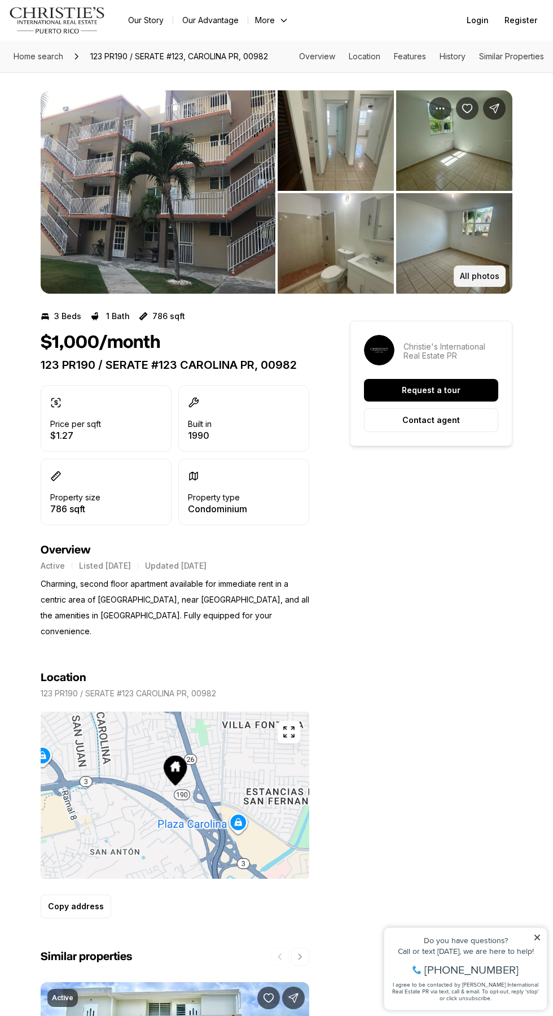
click at [477, 280] on p "All photos" at bounding box center [480, 276] width 40 height 9
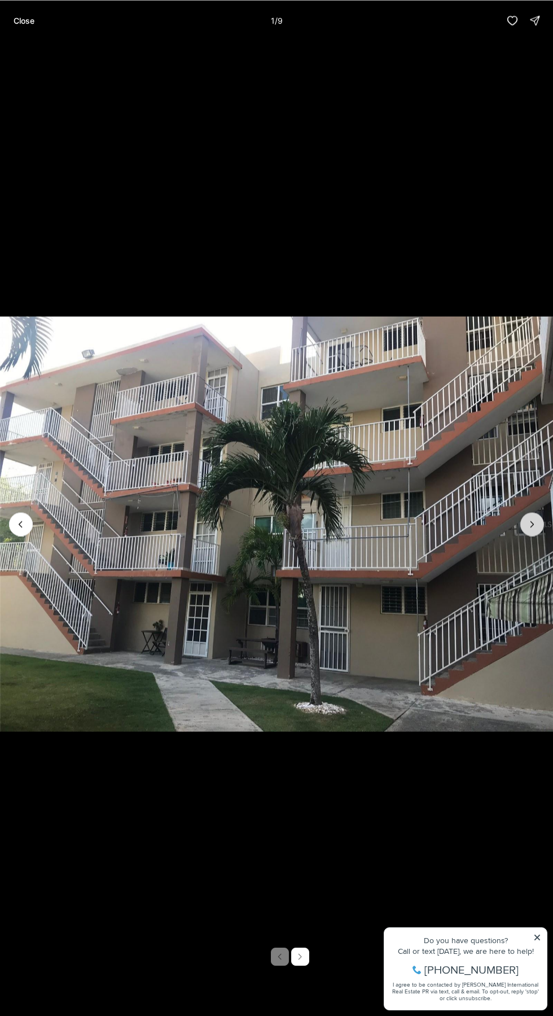
click at [524, 526] on button "Next slide" at bounding box center [533, 524] width 24 height 24
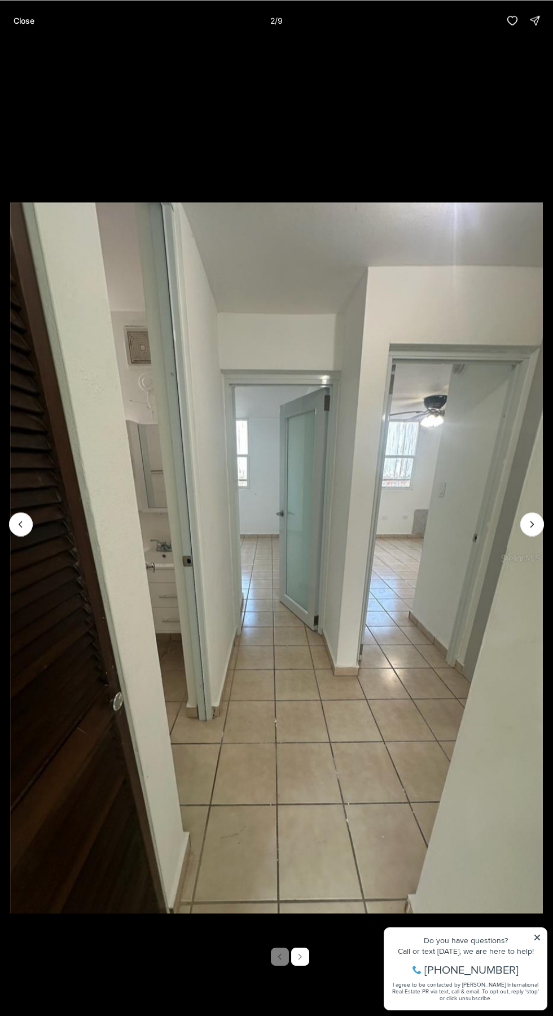
click at [517, 537] on img "2 of 9" at bounding box center [276, 557] width 533 height 711
click at [522, 528] on button "Next slide" at bounding box center [533, 524] width 24 height 24
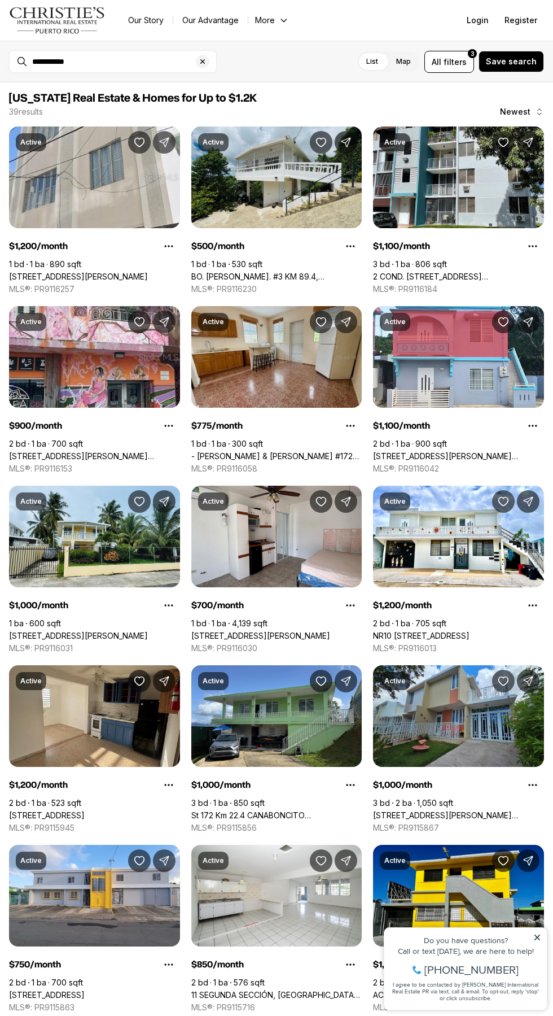
scroll to position [693, 0]
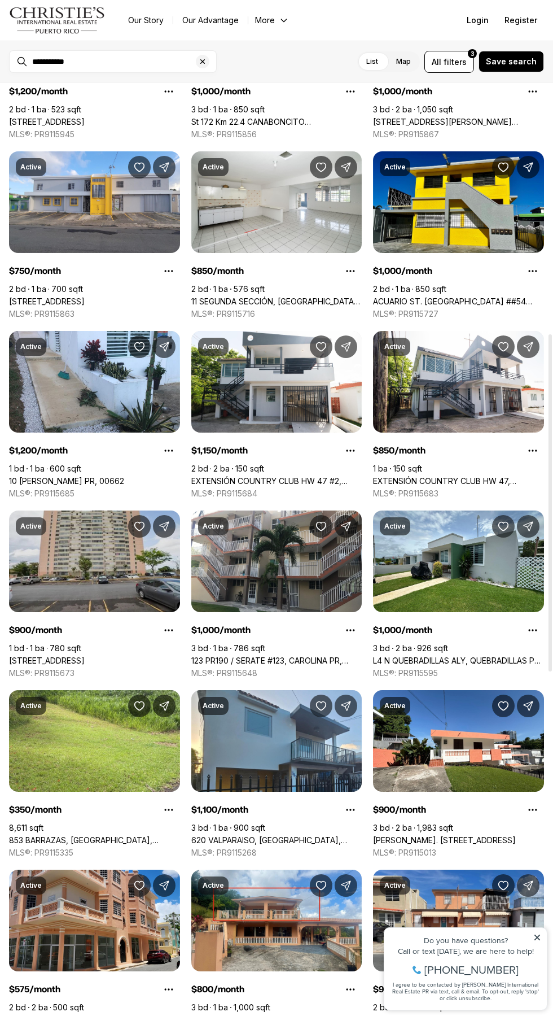
click at [85, 656] on link "[STREET_ADDRESS]" at bounding box center [47, 661] width 76 height 10
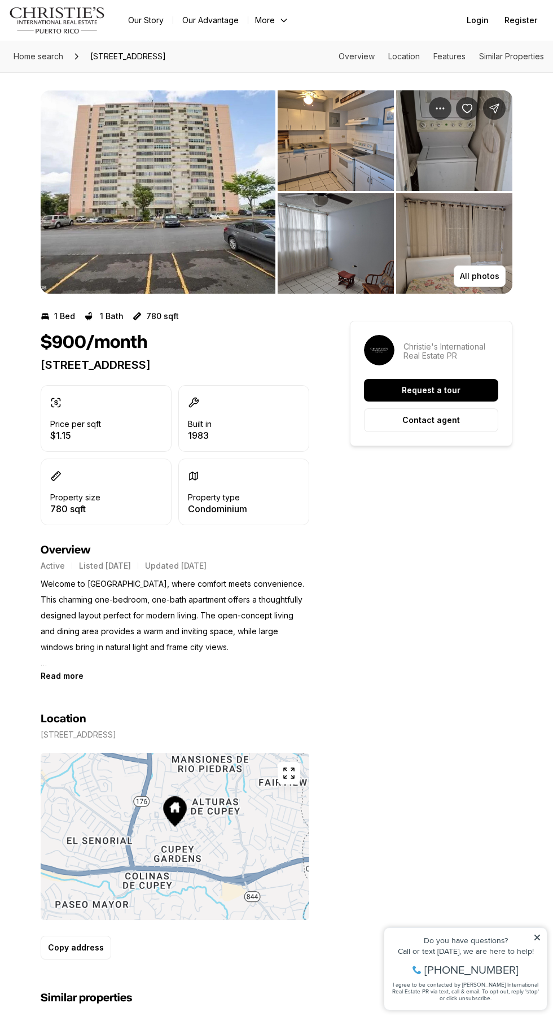
click at [291, 776] on icon "button" at bounding box center [289, 773] width 14 height 14
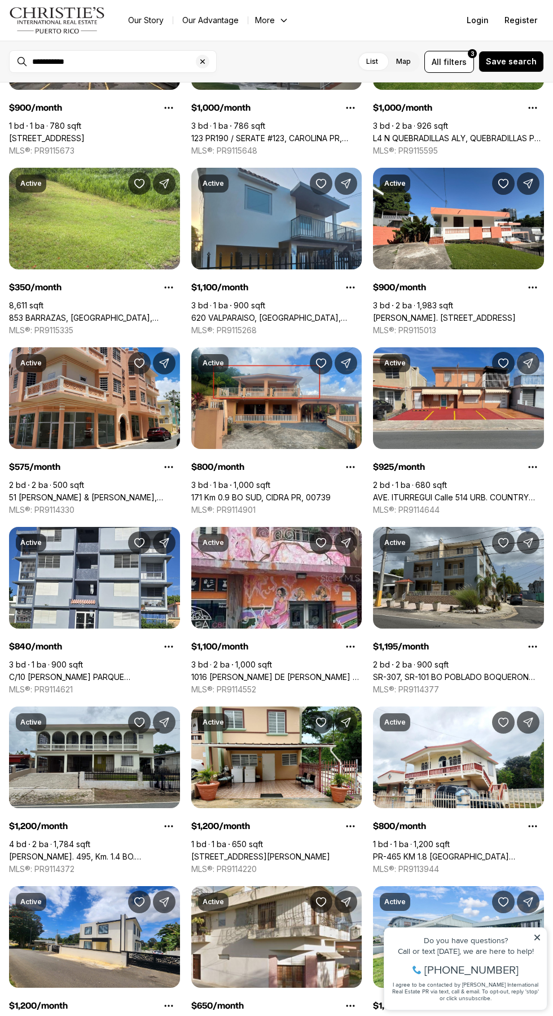
scroll to position [1216, 0]
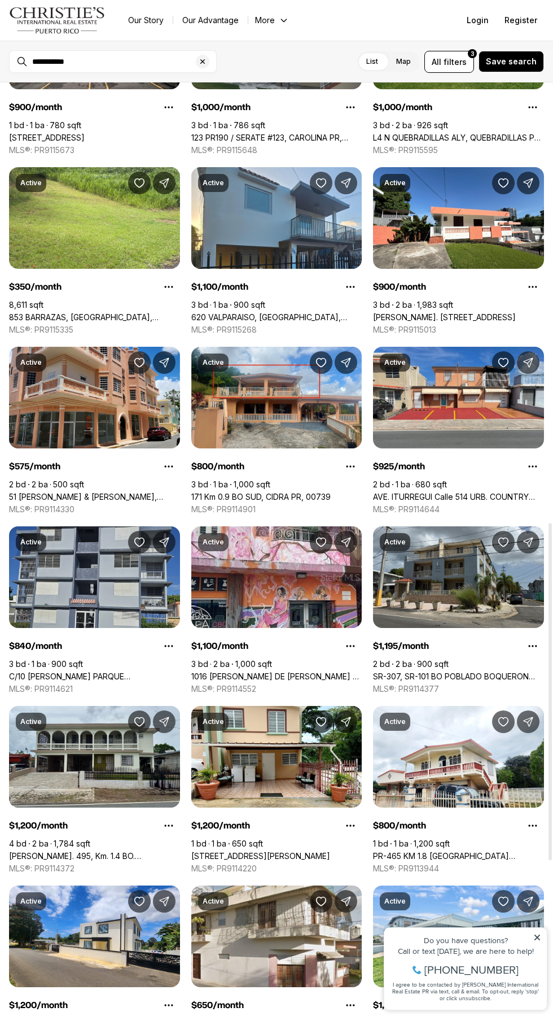
click at [108, 671] on link "C/10 Guadiana PARQUE LAS MERCEDES T 3-B #T3B, CAGUAS PR, 00725" at bounding box center [94, 676] width 171 height 10
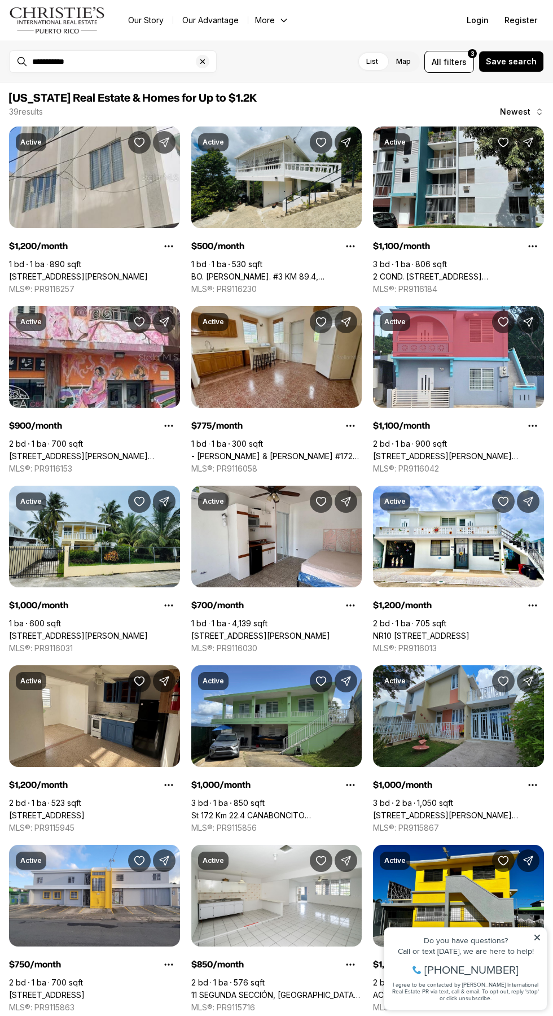
scroll to position [1216, 0]
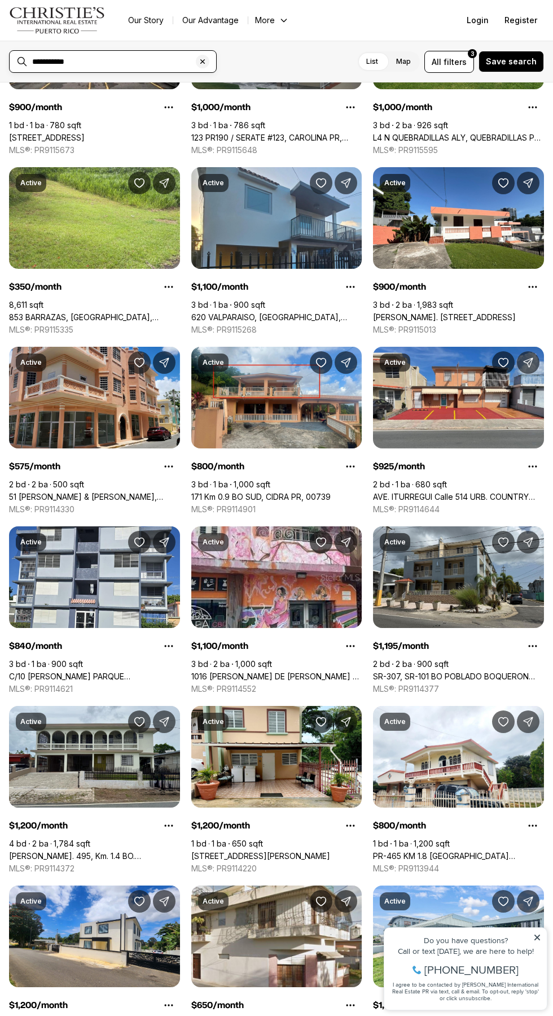
click at [157, 60] on input "**********" at bounding box center [122, 61] width 180 height 9
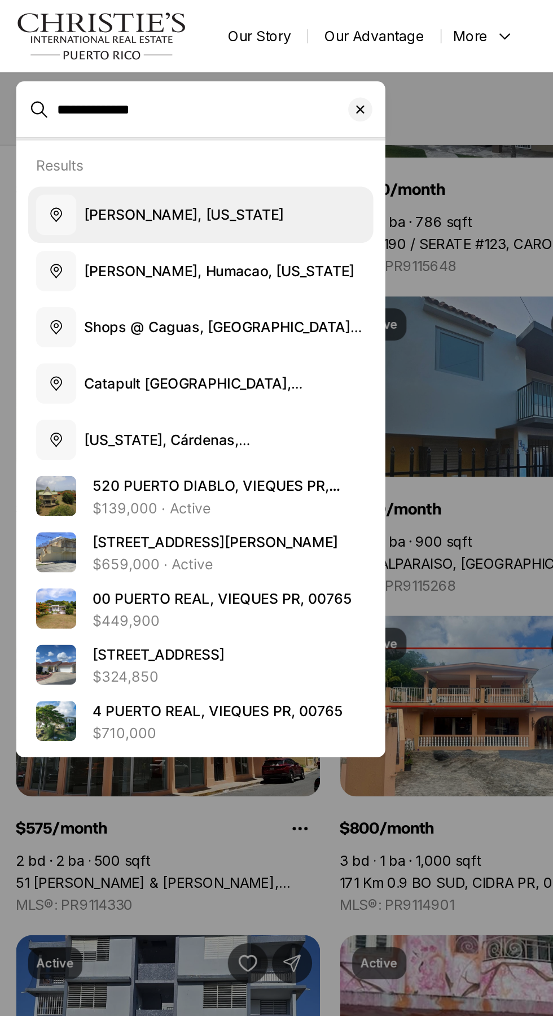
type input "**********"
click at [102, 124] on span "Cataño, Puerto Rico" at bounding box center [103, 120] width 112 height 10
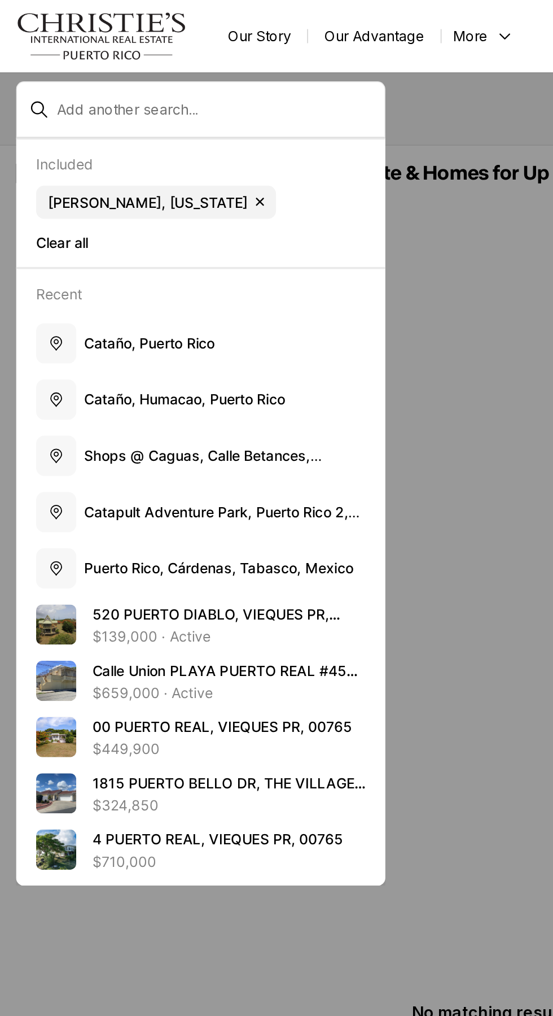
click at [271, 151] on div at bounding box center [276, 508] width 553 height 1016
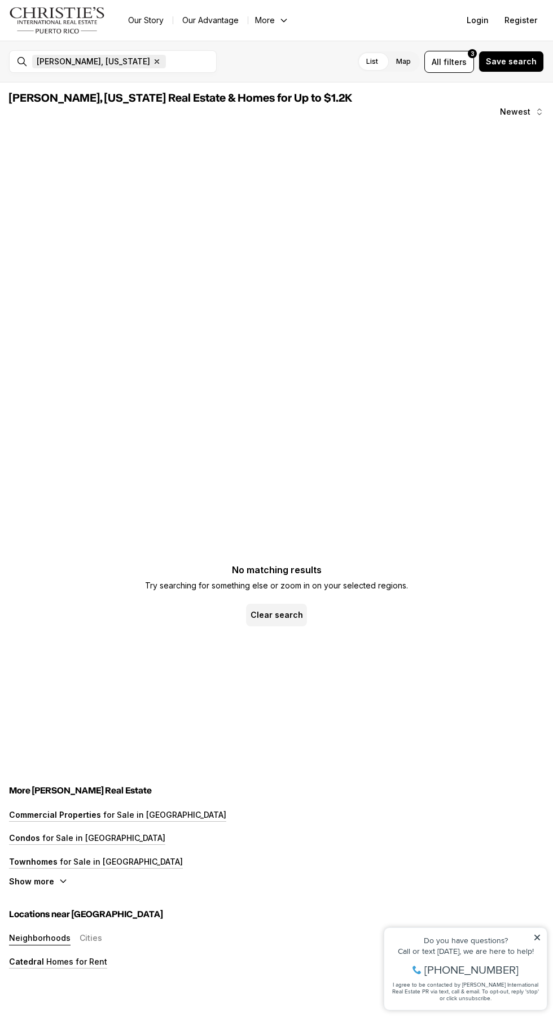
click at [152, 60] on icon "button" at bounding box center [156, 61] width 9 height 9
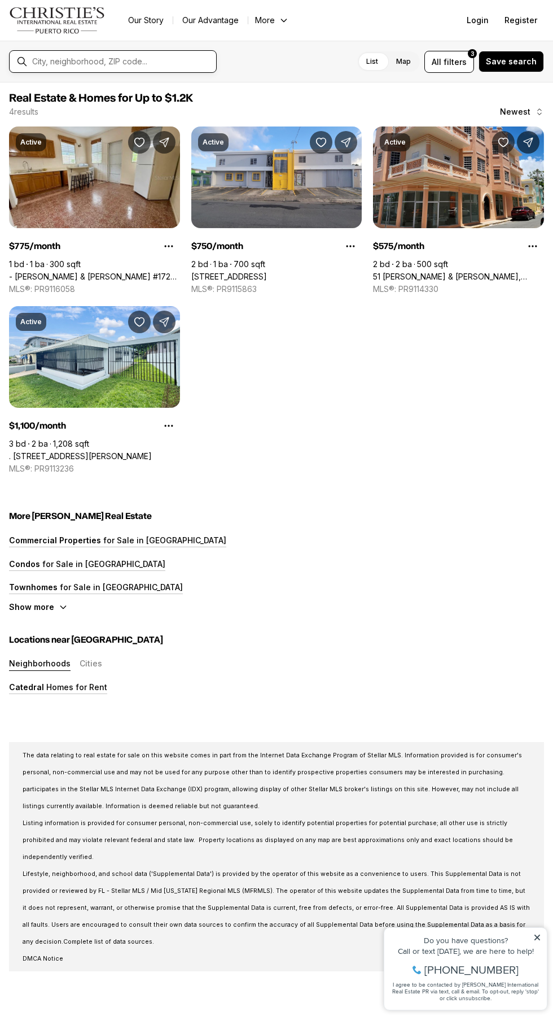
click at [173, 61] on input "text" at bounding box center [122, 61] width 180 height 9
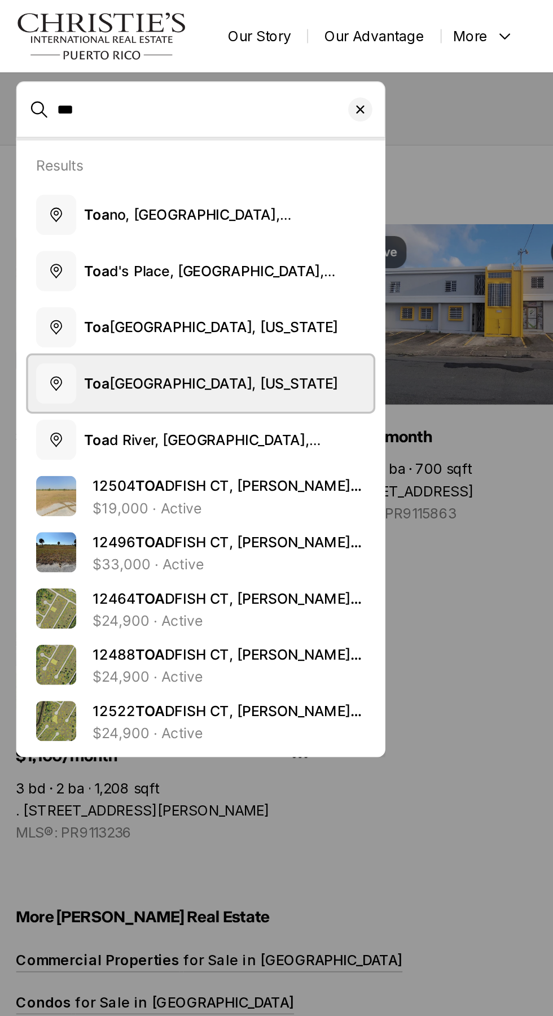
click at [104, 213] on span "Toa Baja, Puerto Rico" at bounding box center [118, 215] width 143 height 10
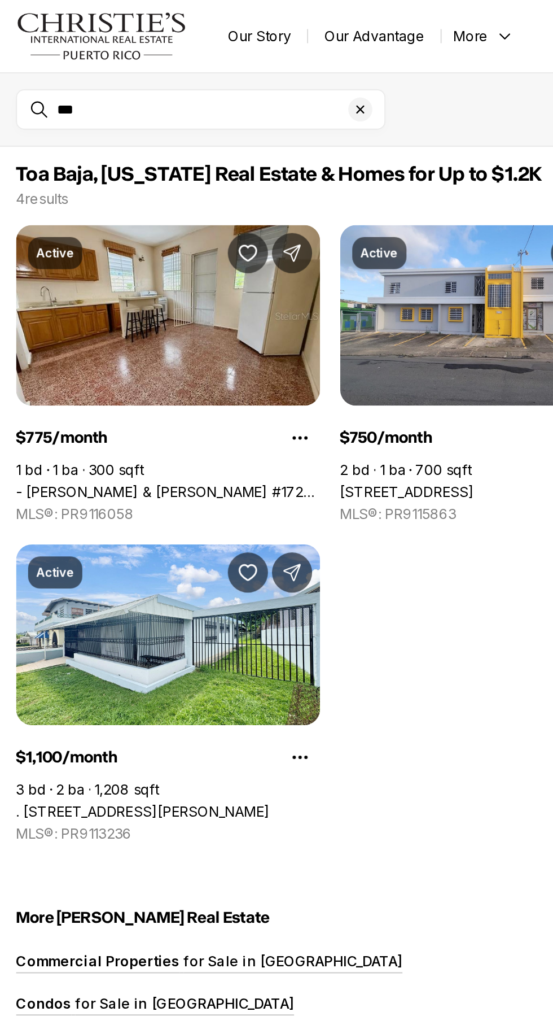
type input "**********"
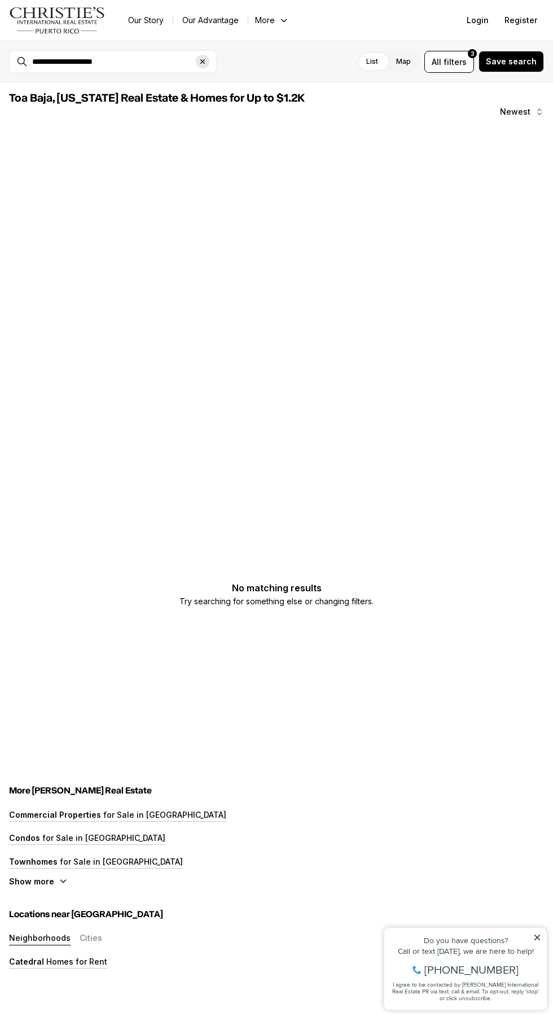
click at [202, 61] on icon "Clear search input" at bounding box center [202, 61] width 5 height 5
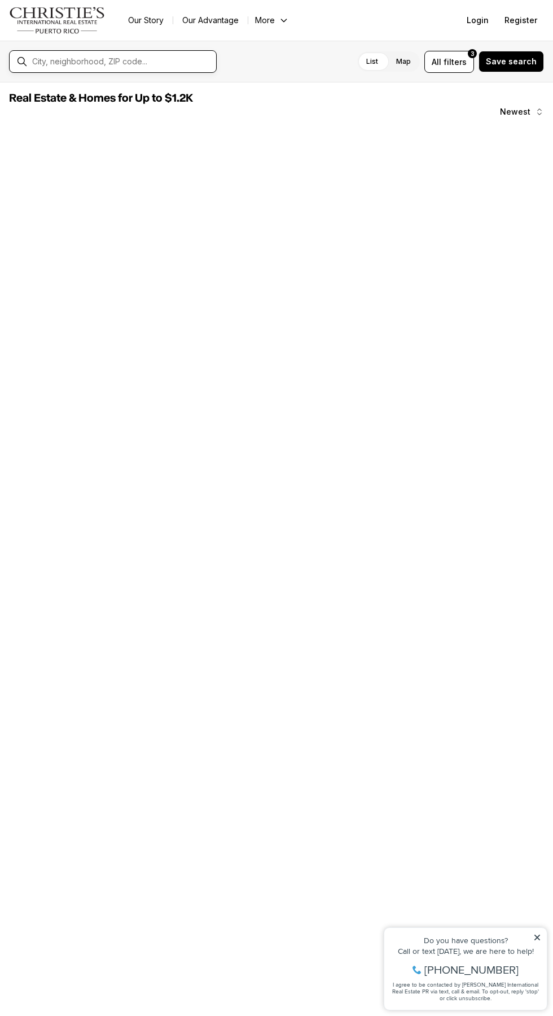
click at [151, 61] on input "text" at bounding box center [122, 61] width 180 height 9
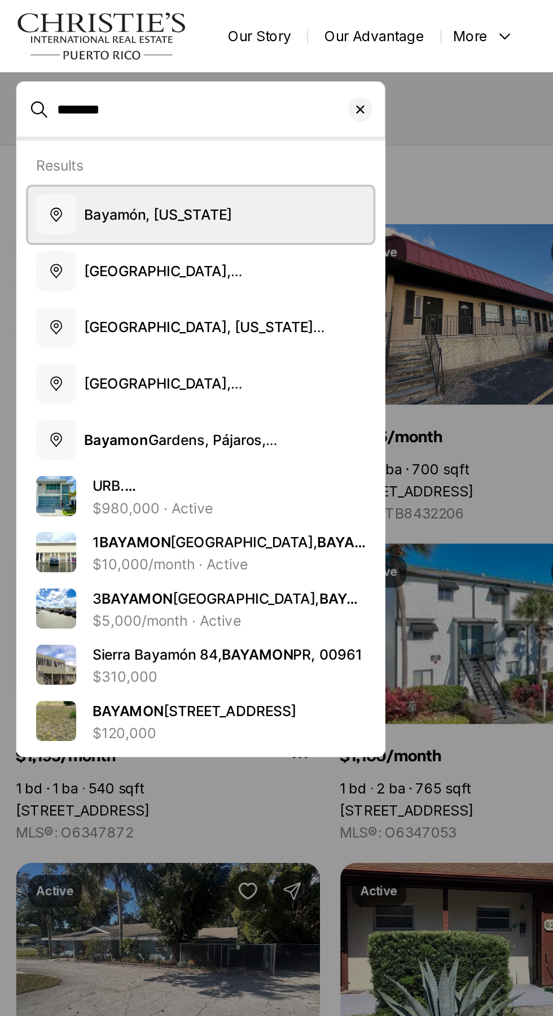
click at [110, 122] on span "Bayamón, Puerto Rico" at bounding box center [88, 120] width 83 height 10
type input "**********"
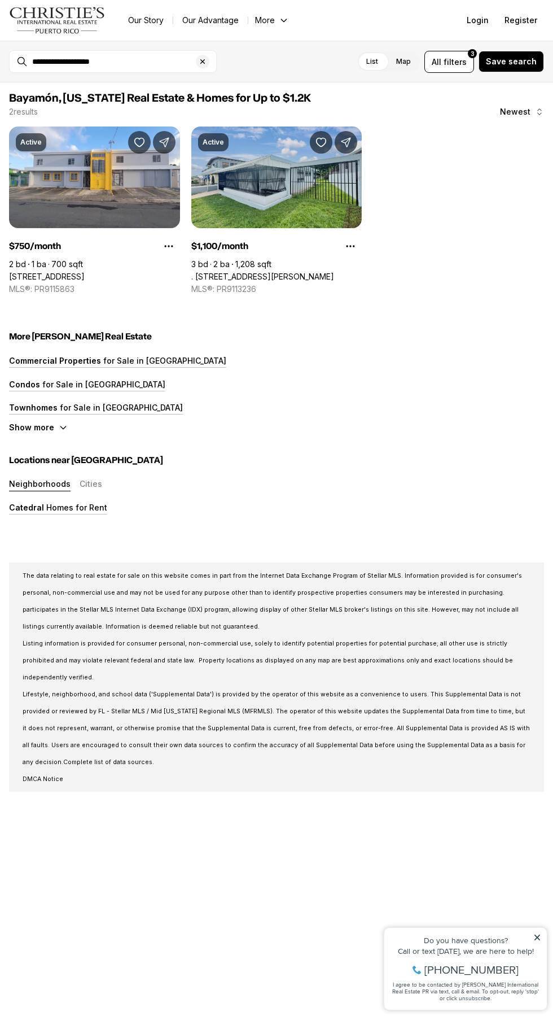
click at [273, 272] on link ". CALLE CAPELLA, SANTA JUANITA #fp3, BAYAMON PR, 00956" at bounding box center [262, 277] width 143 height 10
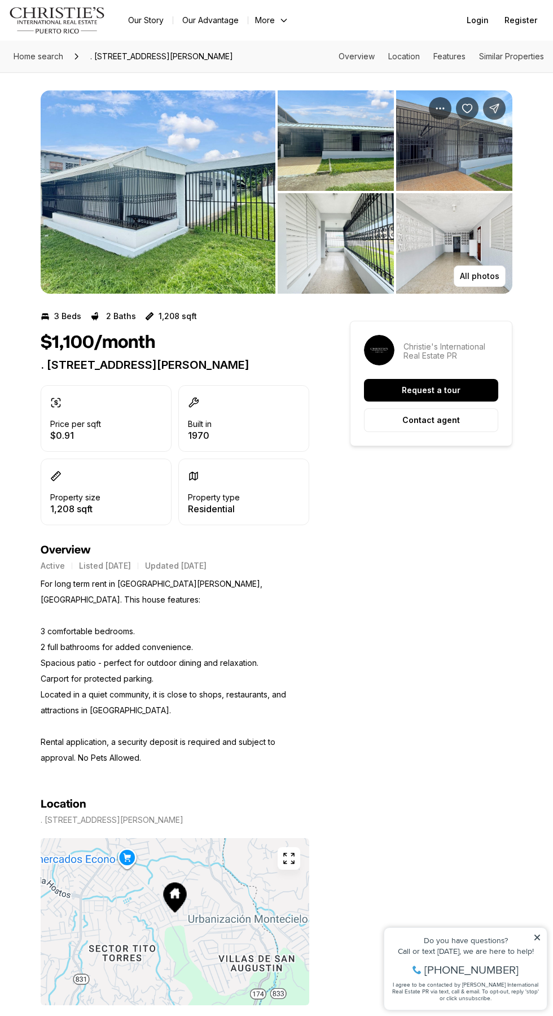
click at [289, 852] on icon "button" at bounding box center [289, 859] width 14 height 14
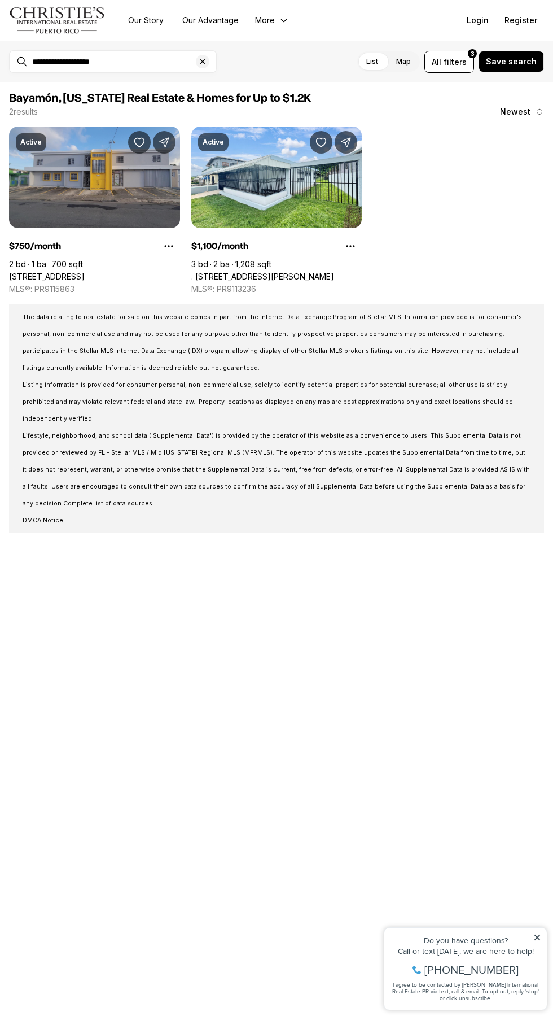
click at [85, 272] on link "[STREET_ADDRESS]" at bounding box center [47, 277] width 76 height 10
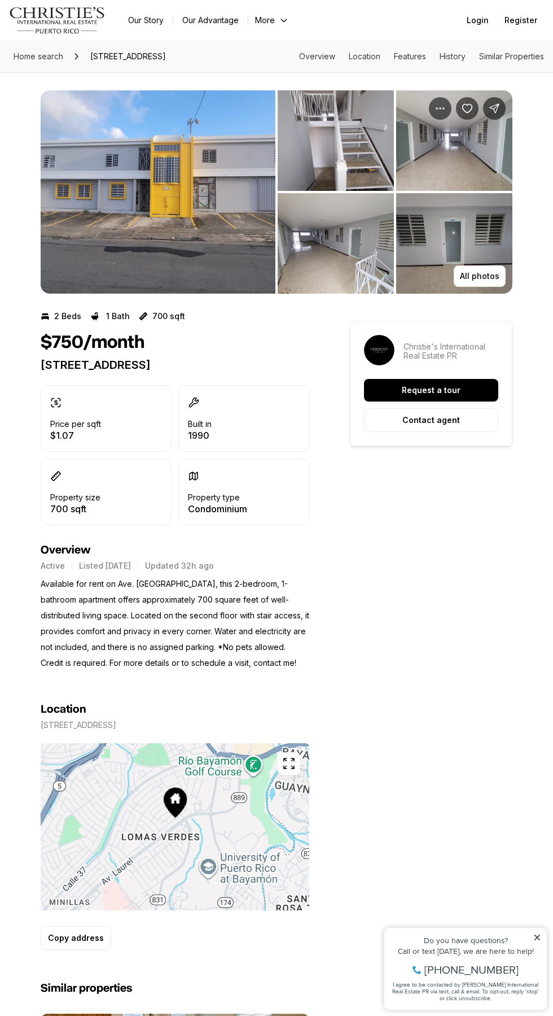
click at [288, 766] on icon "button" at bounding box center [289, 764] width 14 height 14
